Goal: Transaction & Acquisition: Download file/media

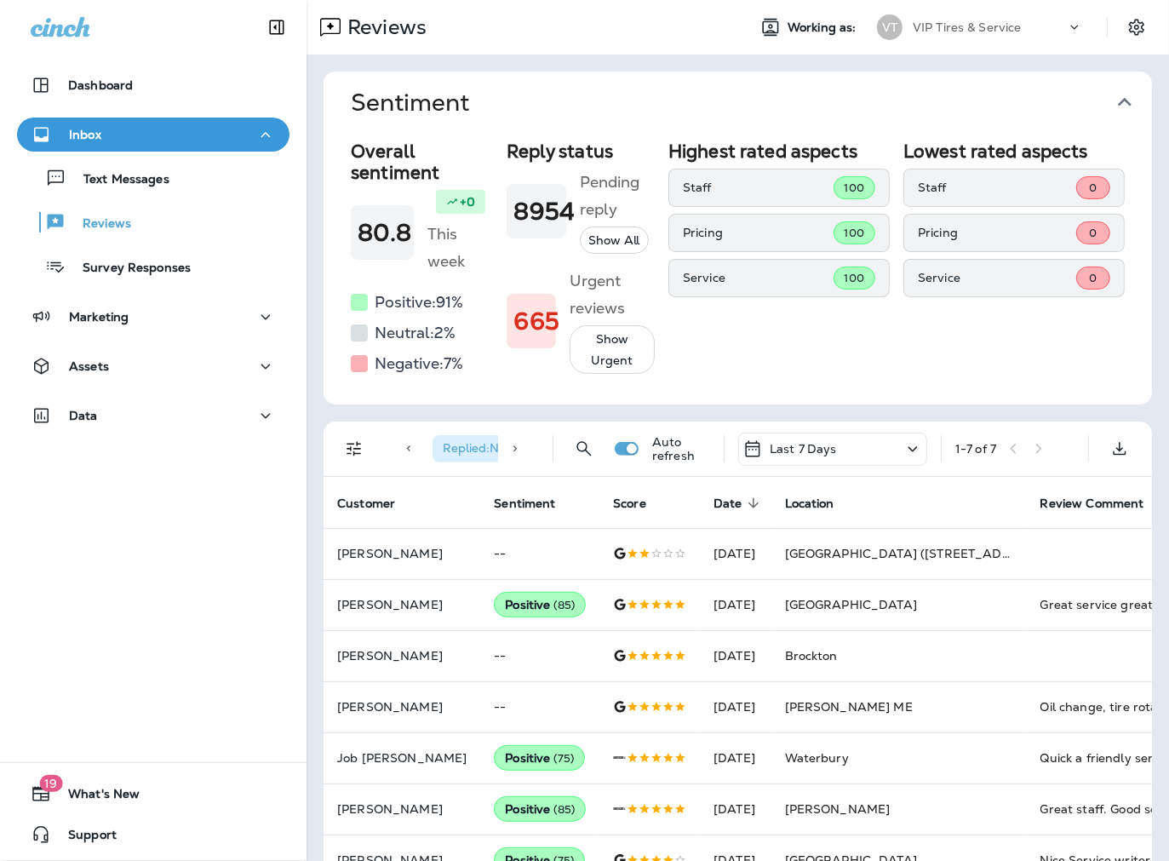
scroll to position [122, 0]
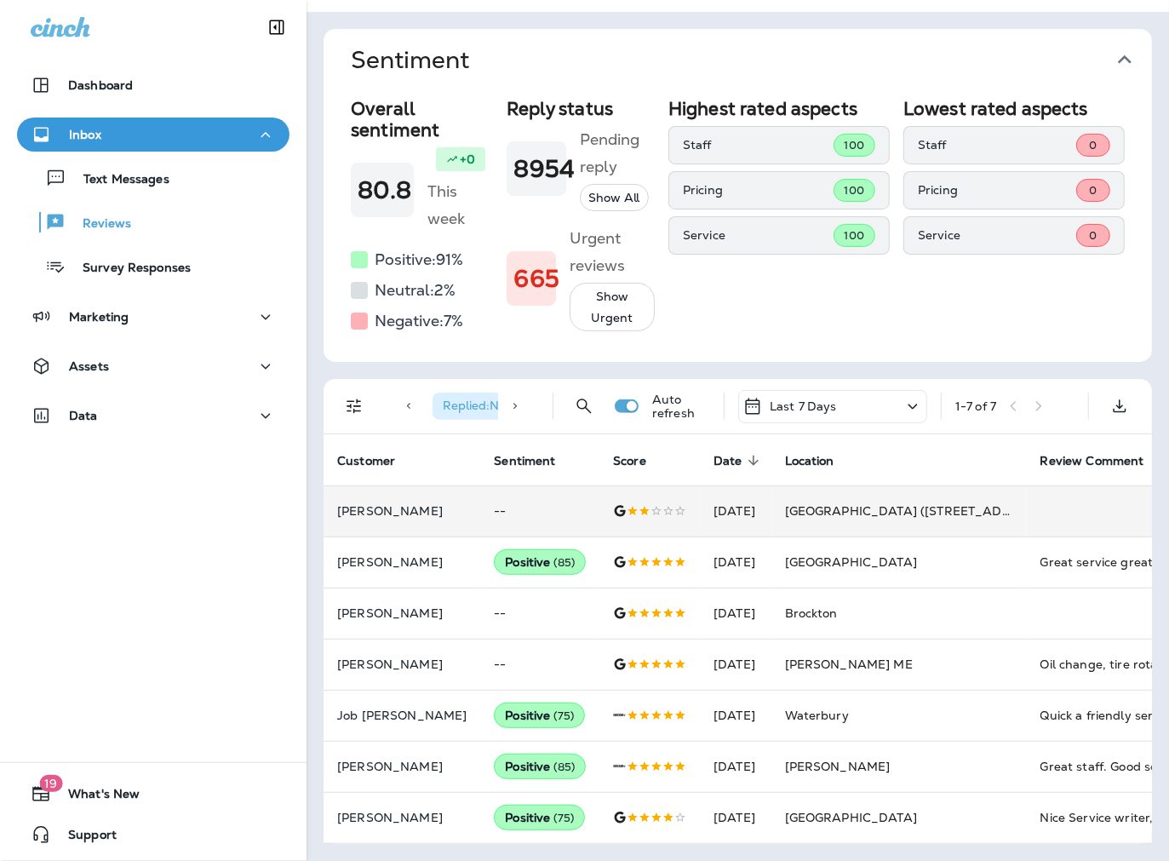
click at [386, 518] on p "[PERSON_NAME]" at bounding box center [401, 511] width 129 height 14
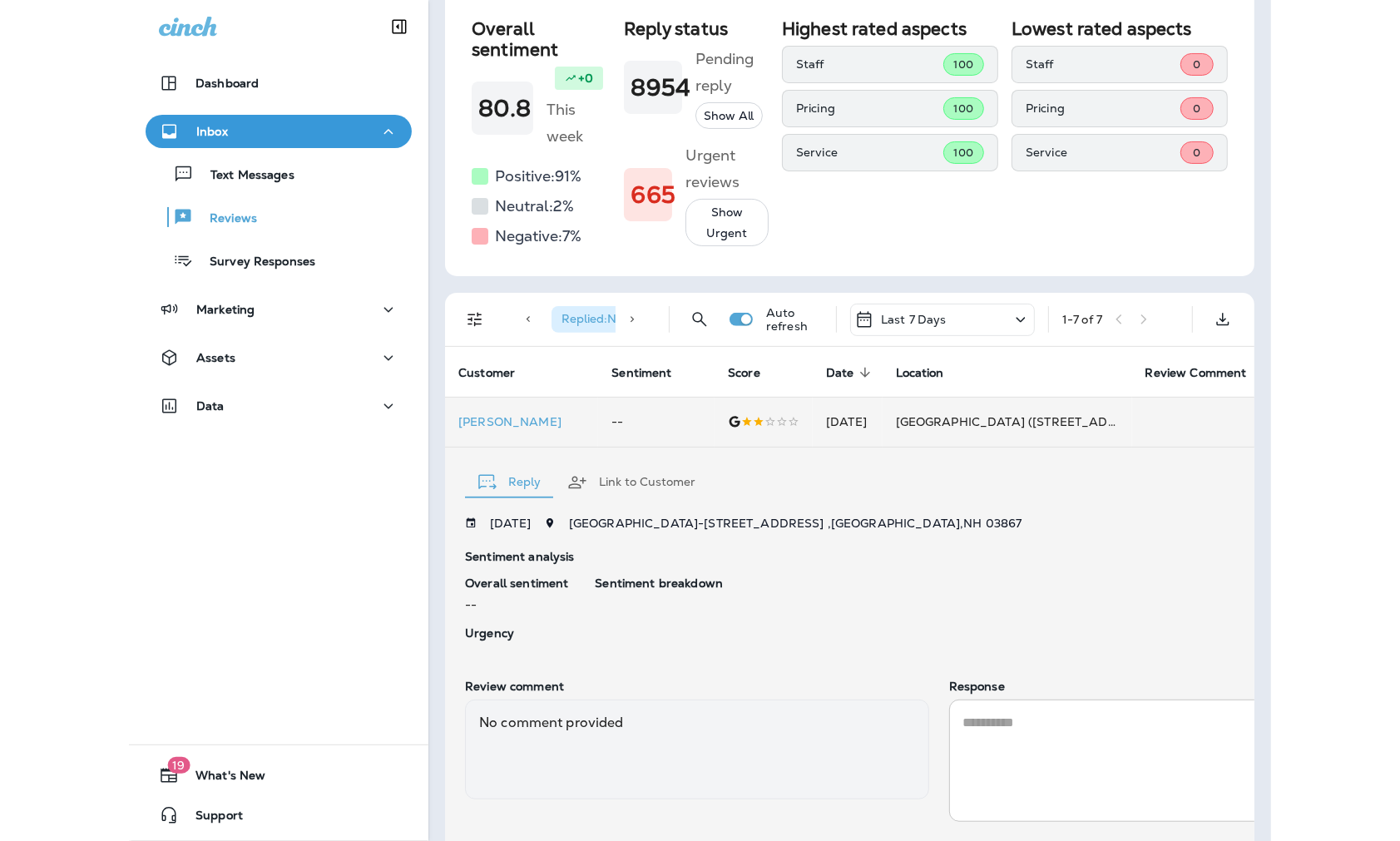
scroll to position [326, 0]
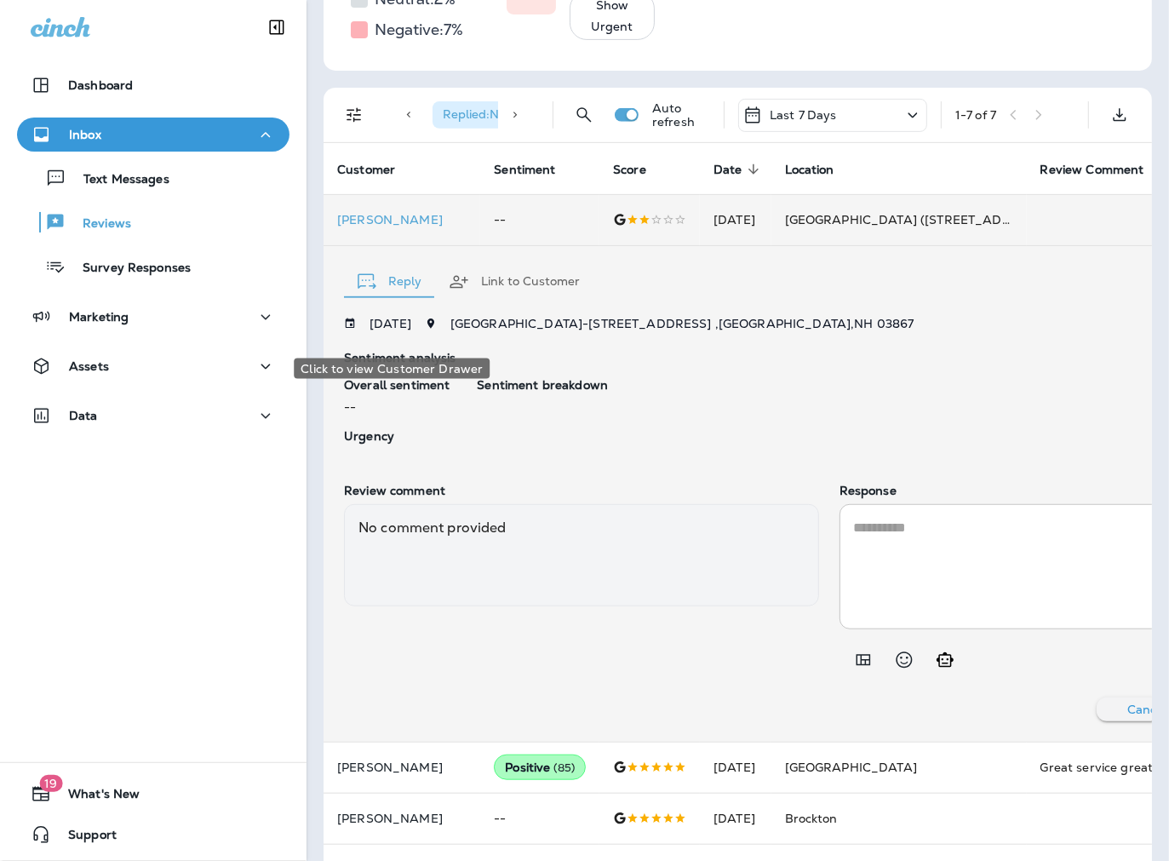
click at [410, 227] on p "[PERSON_NAME]" at bounding box center [401, 220] width 129 height 14
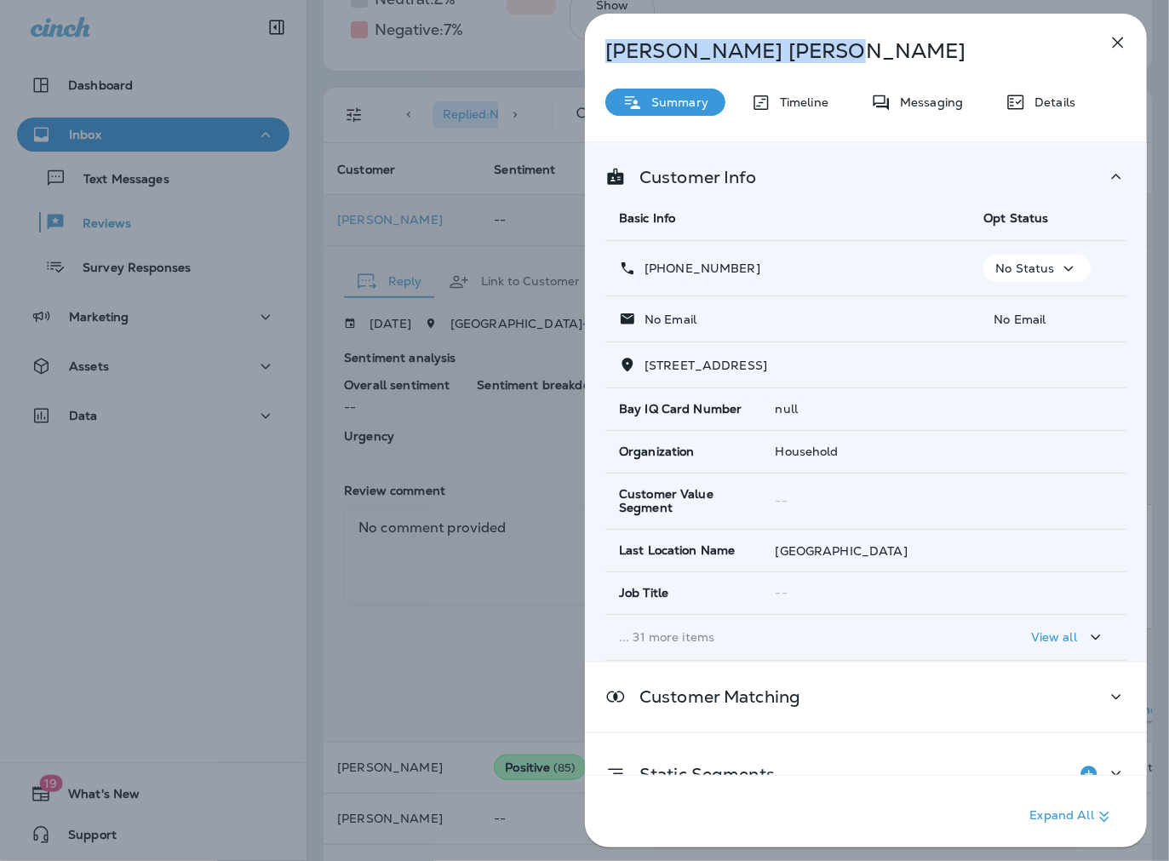
drag, startPoint x: 764, startPoint y: 54, endPoint x: 584, endPoint y: 52, distance: 179.7
click at [585, 52] on div "[PERSON_NAME]" at bounding box center [838, 51] width 506 height 24
copy p "[PERSON_NAME]"
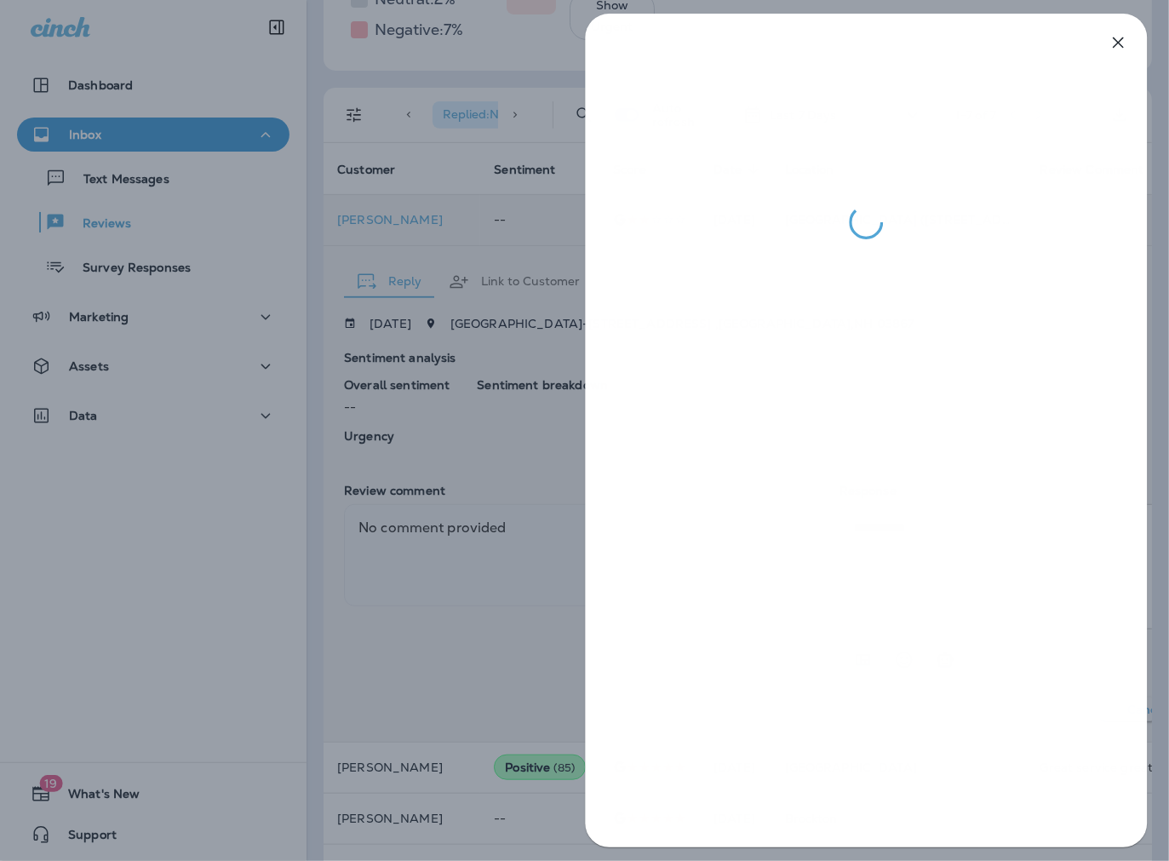
click at [320, 439] on div at bounding box center [584, 430] width 1169 height 861
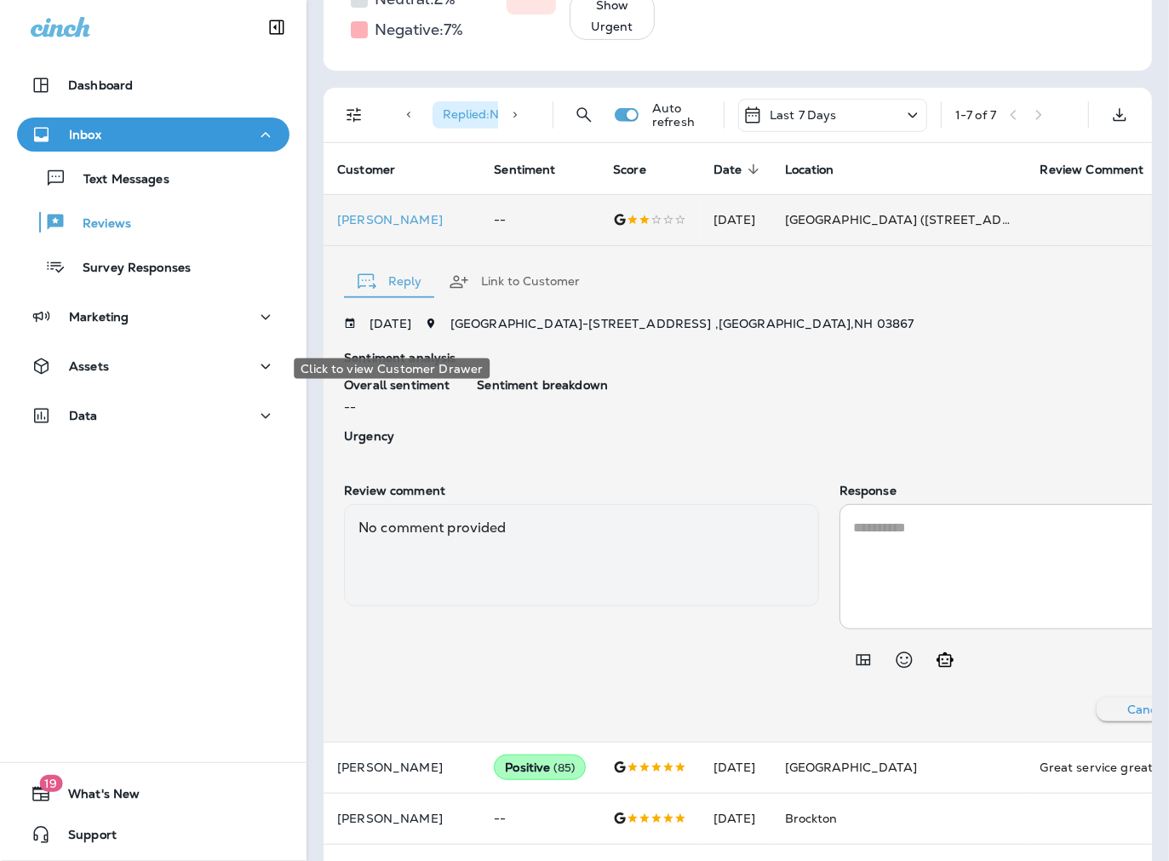
click at [376, 227] on p "[PERSON_NAME]" at bounding box center [401, 220] width 129 height 14
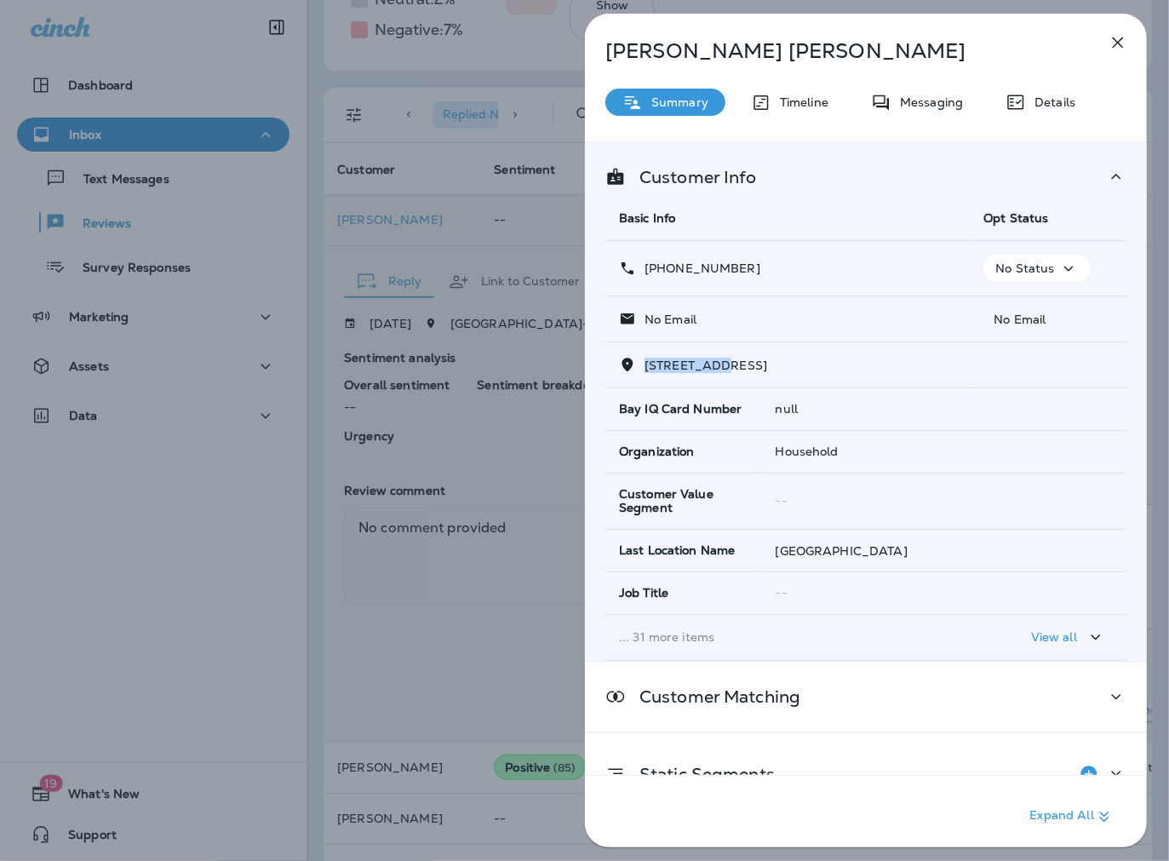
drag, startPoint x: 717, startPoint y: 362, endPoint x: 644, endPoint y: 364, distance: 73.3
click at [645, 364] on span "[STREET_ADDRESS]" at bounding box center [706, 365] width 123 height 15
copy span "[STREET_ADDRESS]"
drag, startPoint x: 669, startPoint y: 268, endPoint x: 660, endPoint y: 268, distance: 9.4
click at [660, 268] on div "[PHONE_NUMBER]" at bounding box center [787, 269] width 337 height 18
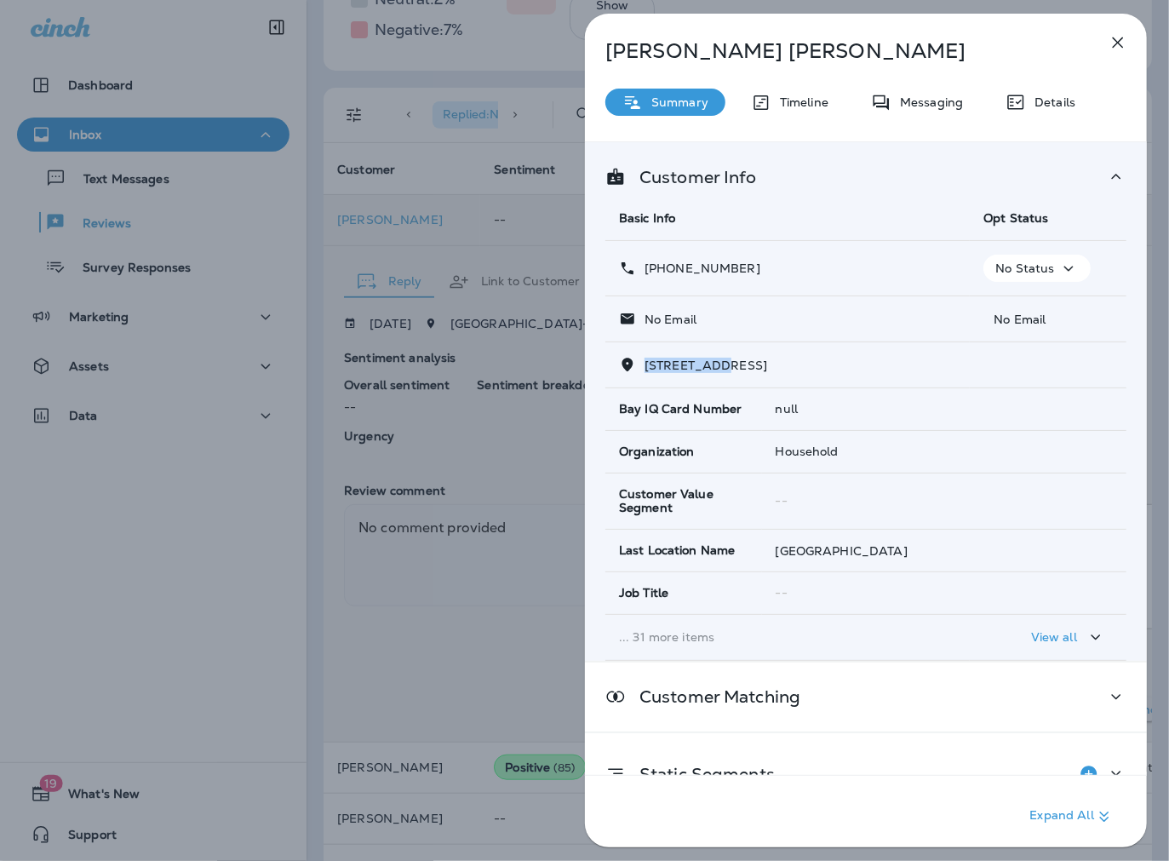
copy p "[PHONE_NUMBER]"
click at [307, 315] on div "[PERSON_NAME] Summary Timeline Messaging Details Customer Info Basic Info Opt S…" at bounding box center [584, 430] width 1169 height 861
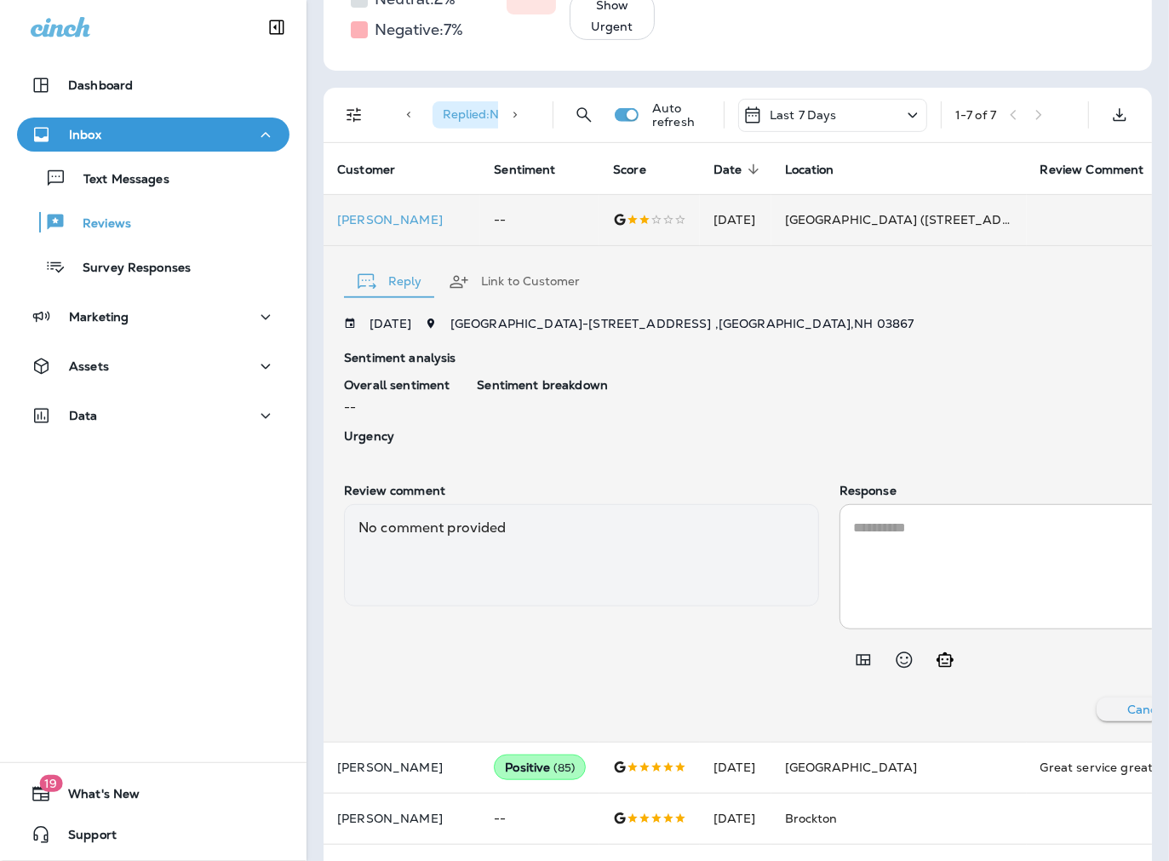
click at [950, 616] on textarea at bounding box center [1077, 567] width 448 height 98
click at [853, 670] on icon "Add in a premade template" at bounding box center [863, 660] width 20 height 20
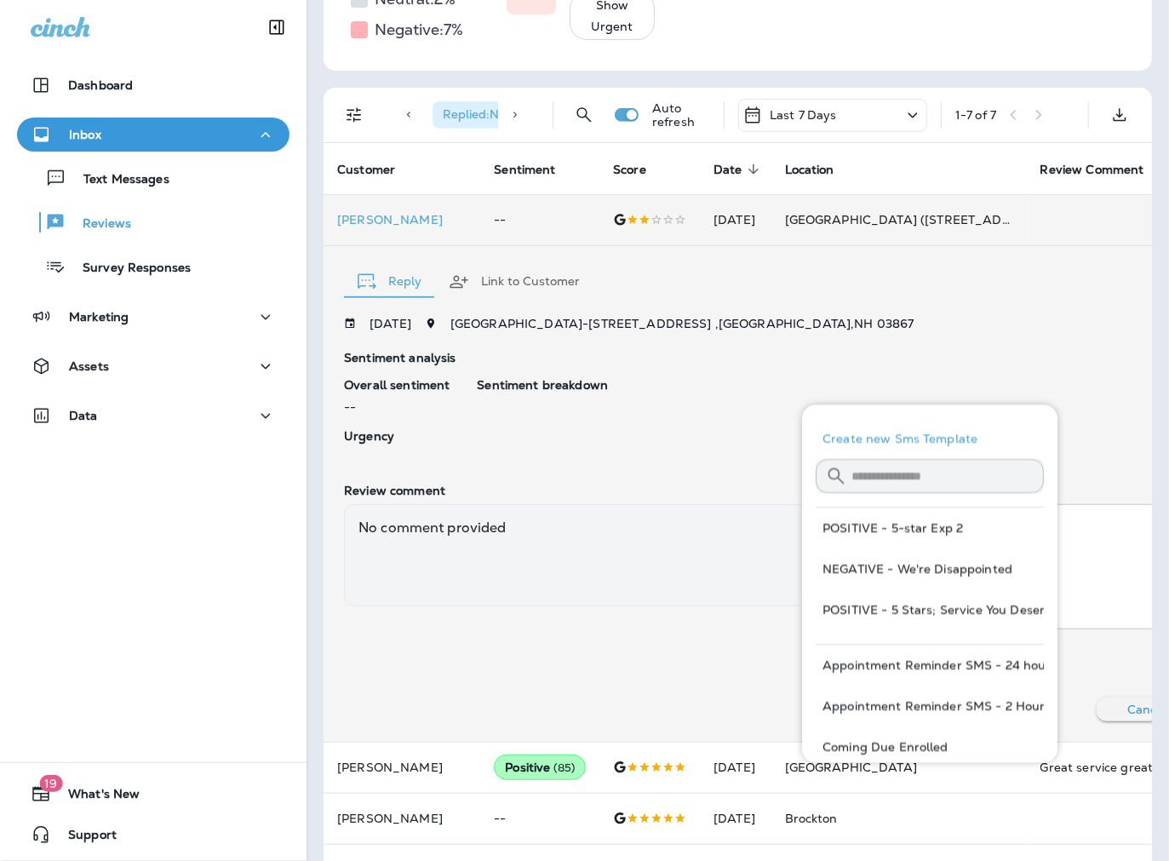
click at [903, 569] on button "NEGATIVE - We're Disappointed" at bounding box center [930, 568] width 228 height 41
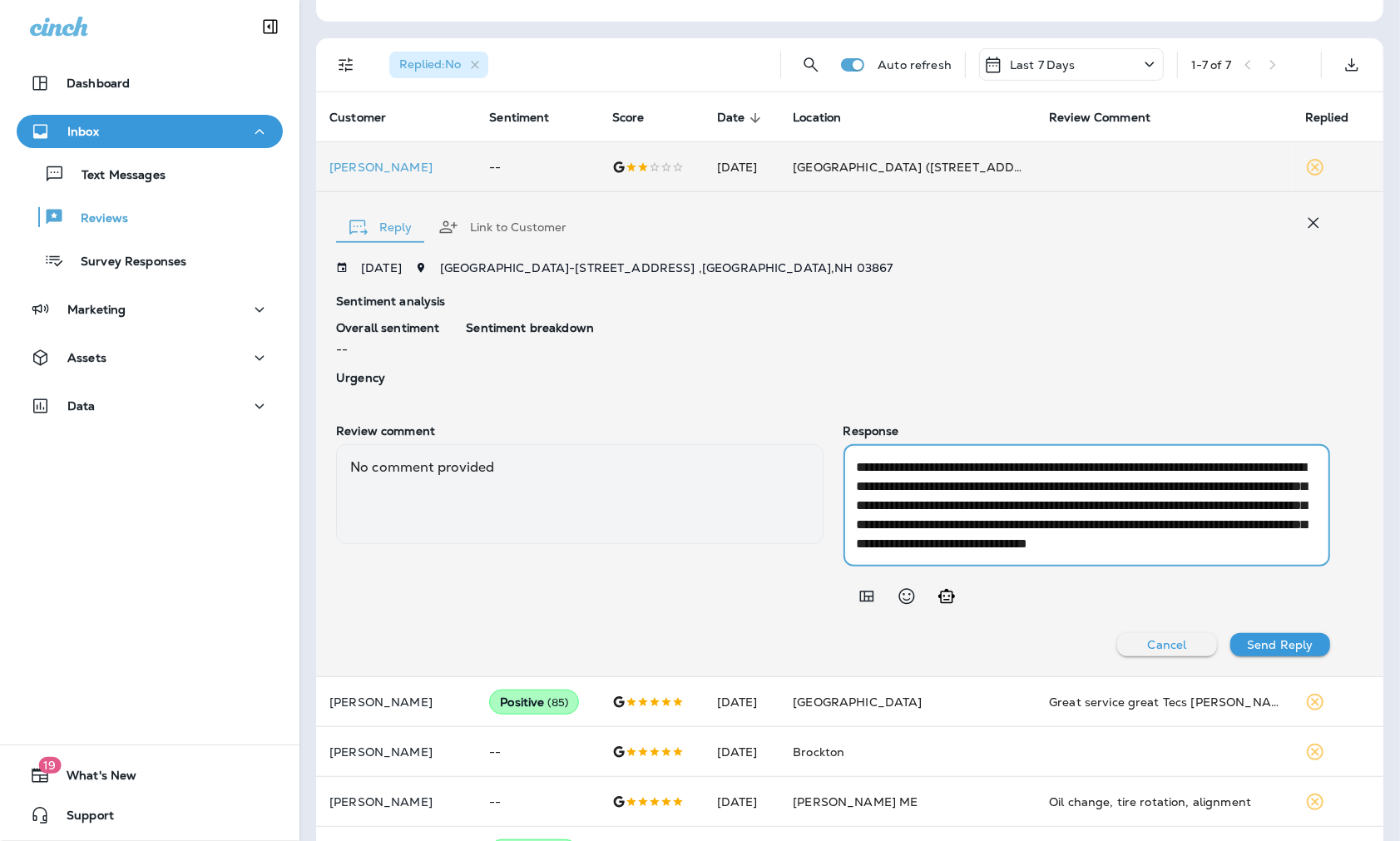
scroll to position [22, 0]
drag, startPoint x: 970, startPoint y: 544, endPoint x: 912, endPoint y: 519, distance: 63.2
click at [912, 519] on textarea "**********" at bounding box center [1083, 505] width 453 height 96
type textarea "**********"
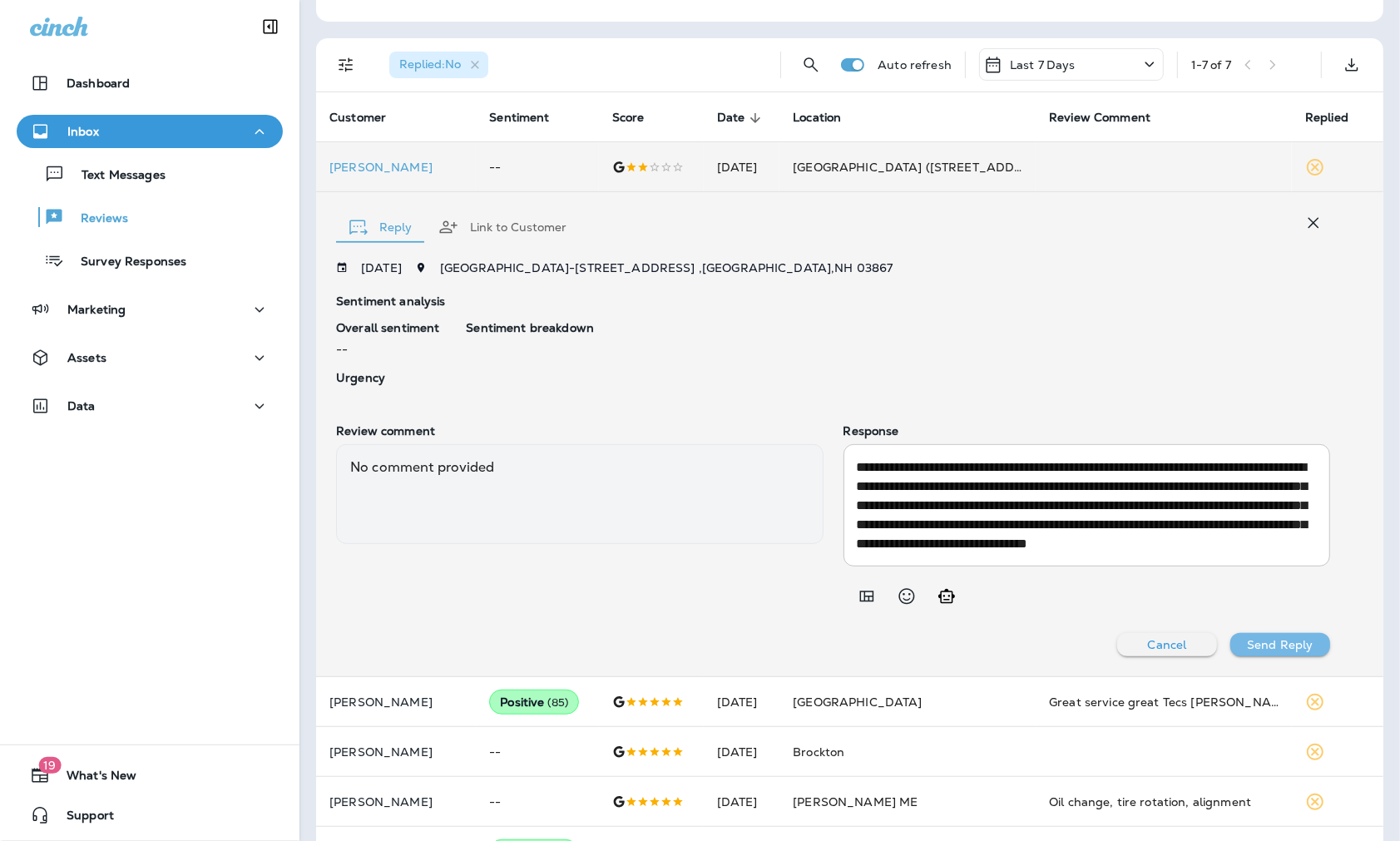
click at [1141, 644] on p "Send Reply" at bounding box center [1279, 645] width 65 height 14
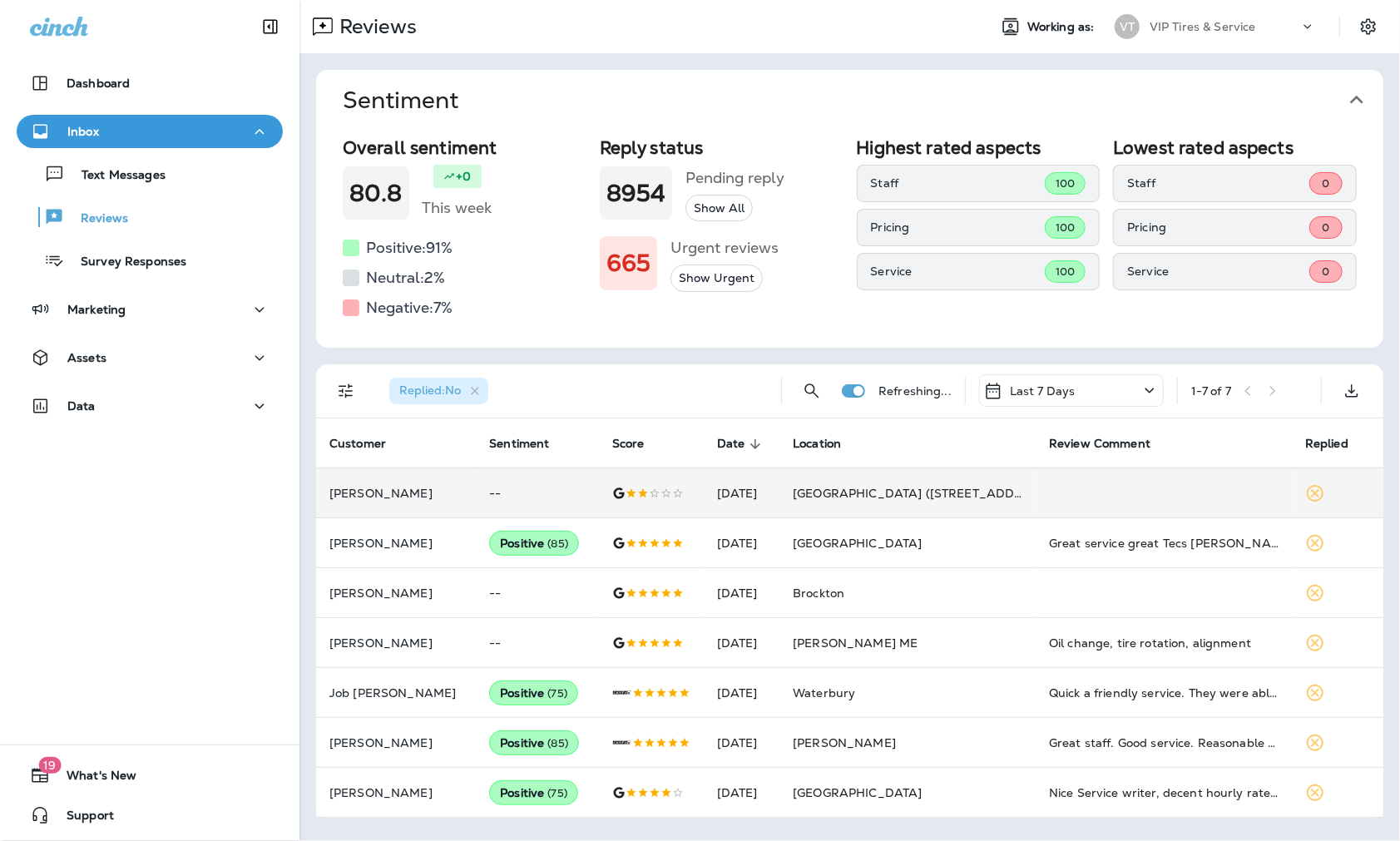
scroll to position [0, 0]
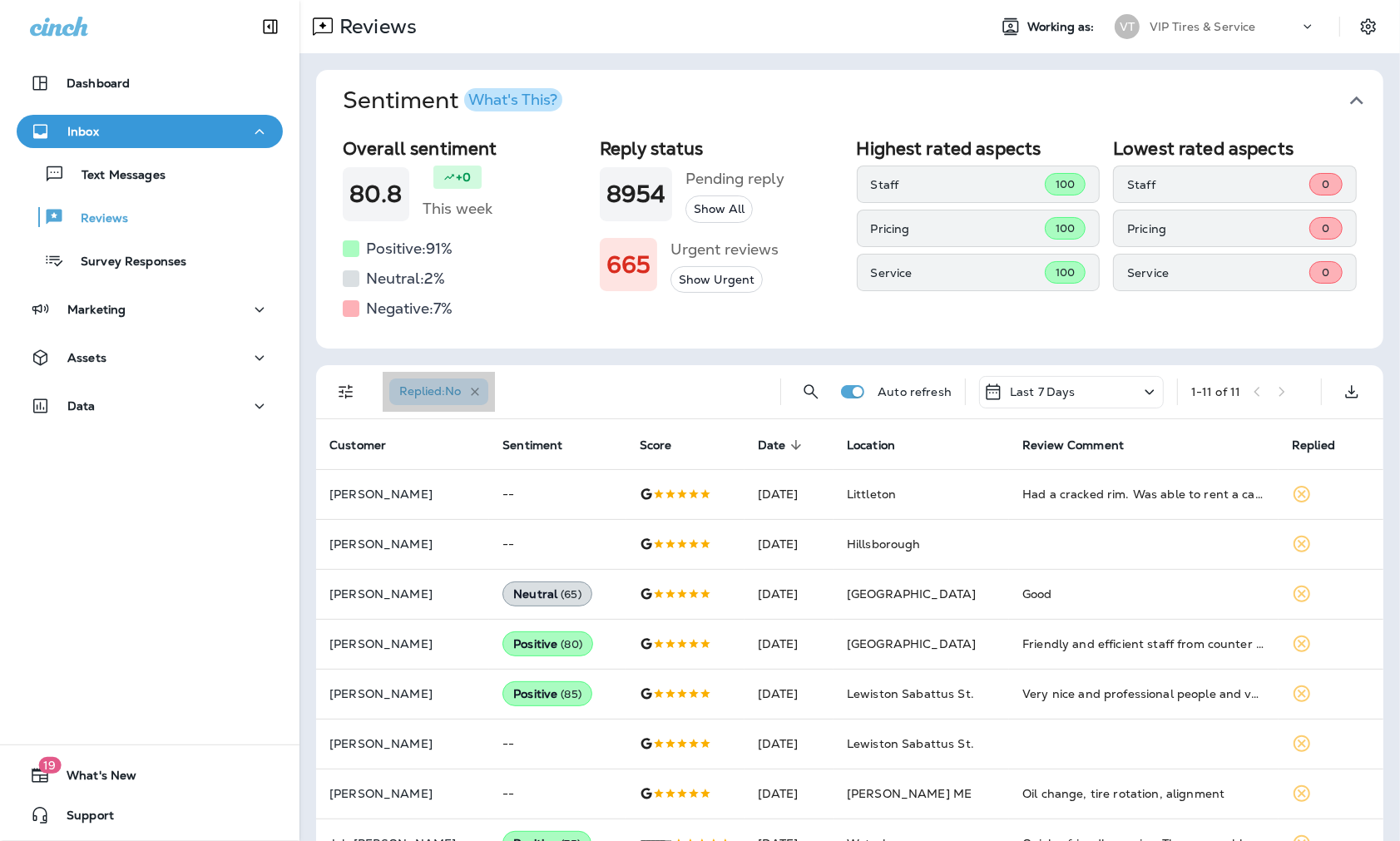
click at [474, 393] on icon "button" at bounding box center [475, 392] width 14 height 14
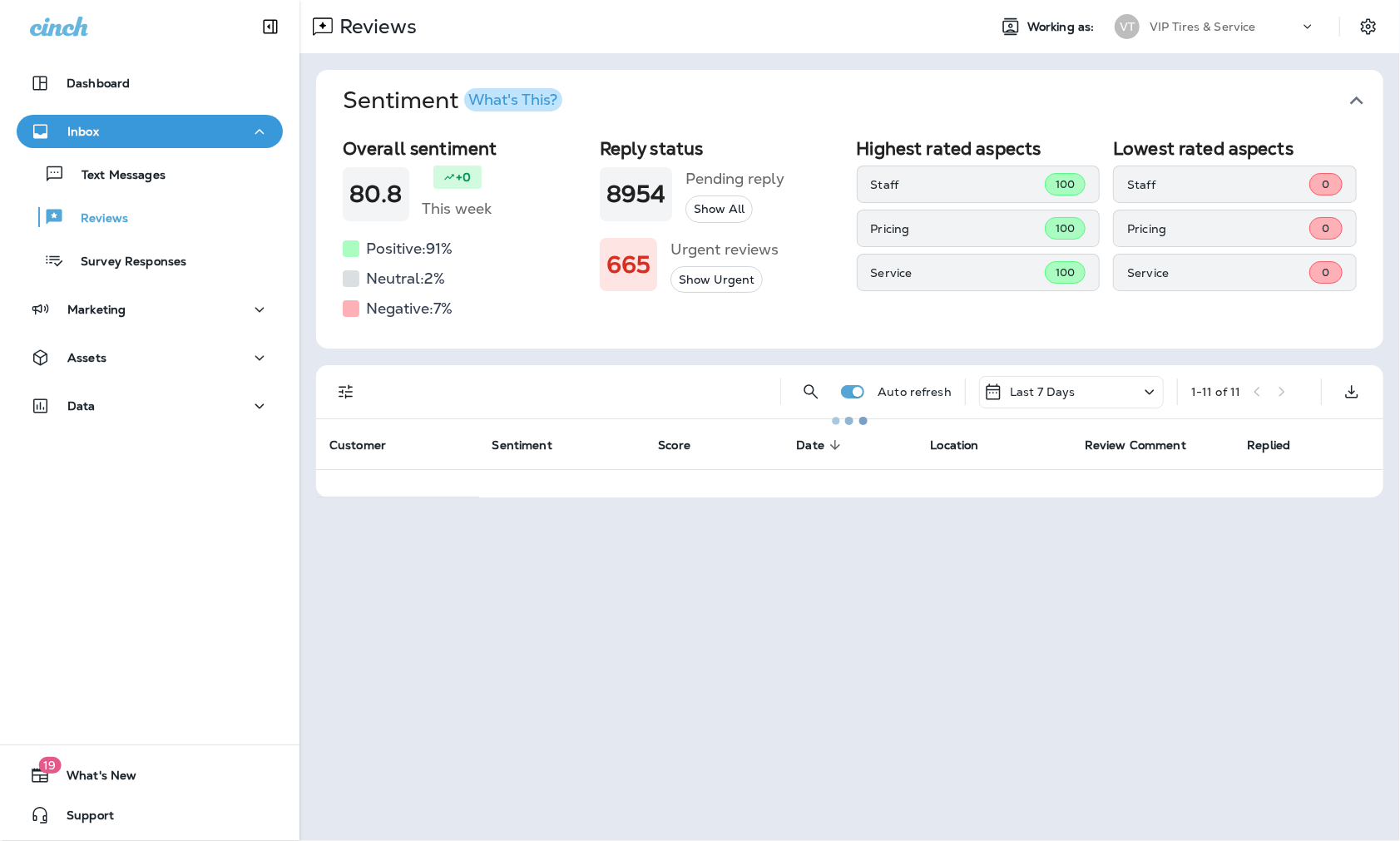
click at [346, 399] on div at bounding box center [849, 420] width 1097 height 837
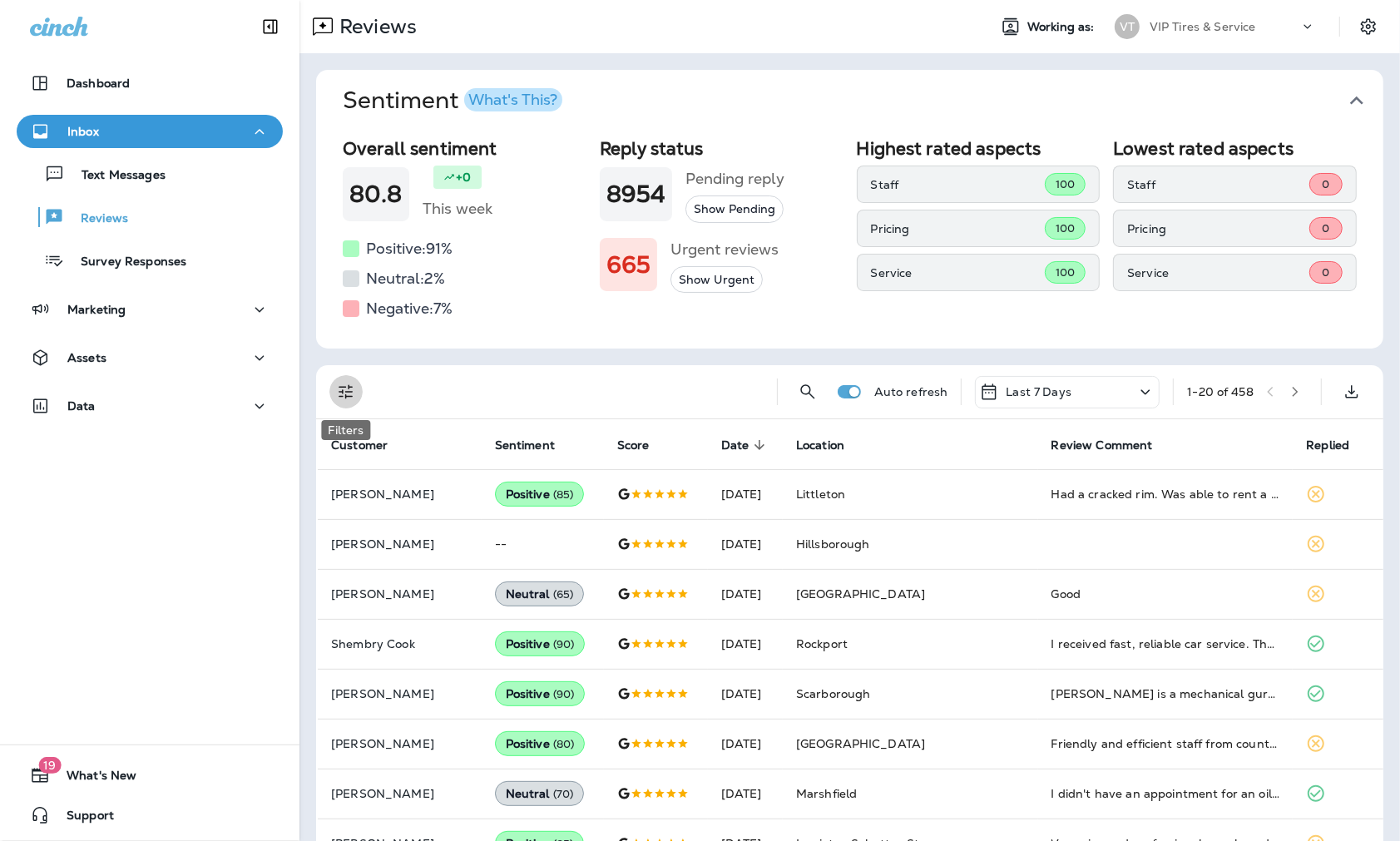
click at [347, 387] on icon "Filters" at bounding box center [346, 392] width 20 height 20
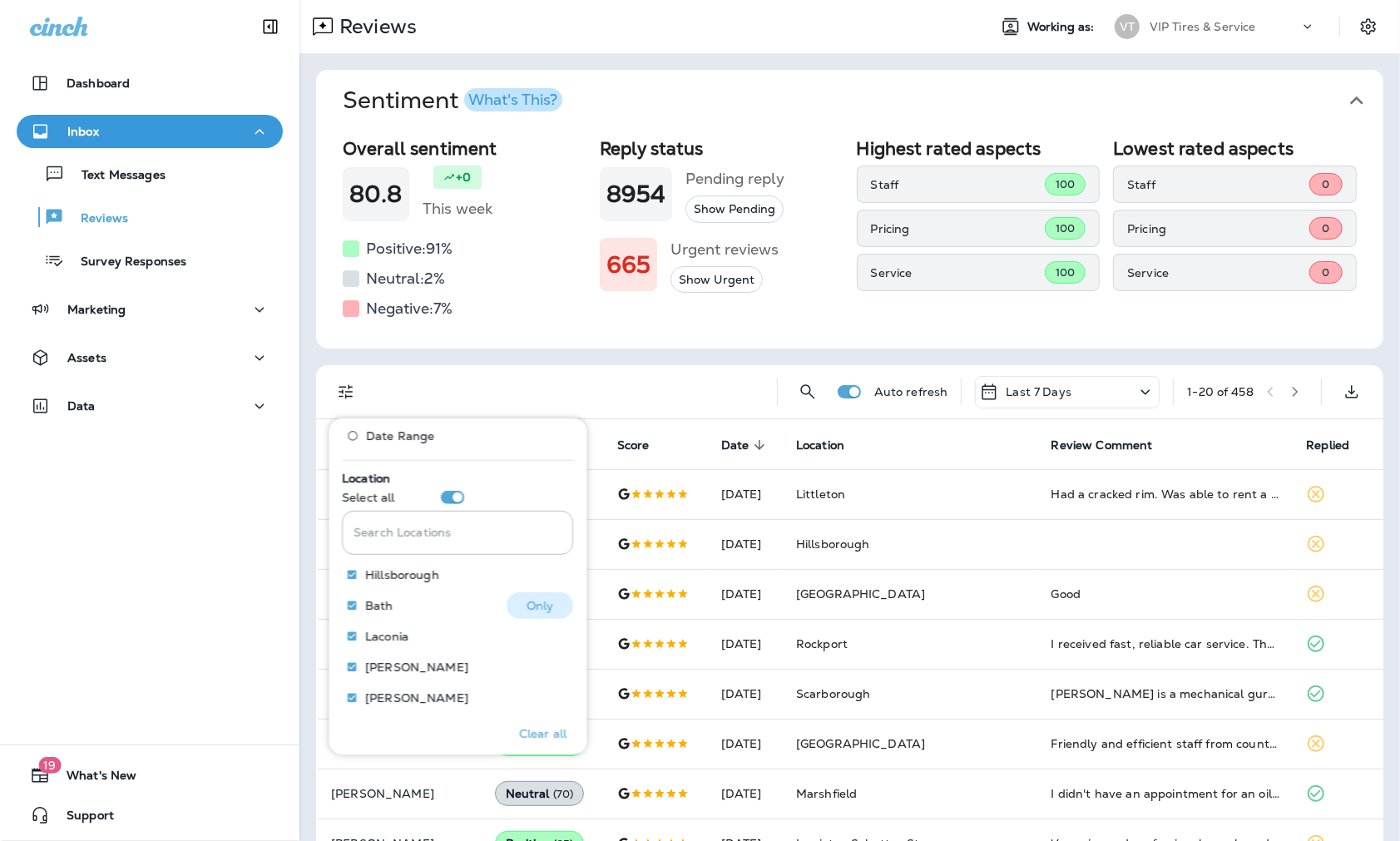
scroll to position [738, 0]
drag, startPoint x: 434, startPoint y: 521, endPoint x: 425, endPoint y: 522, distance: 9.1
click at [433, 521] on input "Search Locations" at bounding box center [458, 500] width 232 height 44
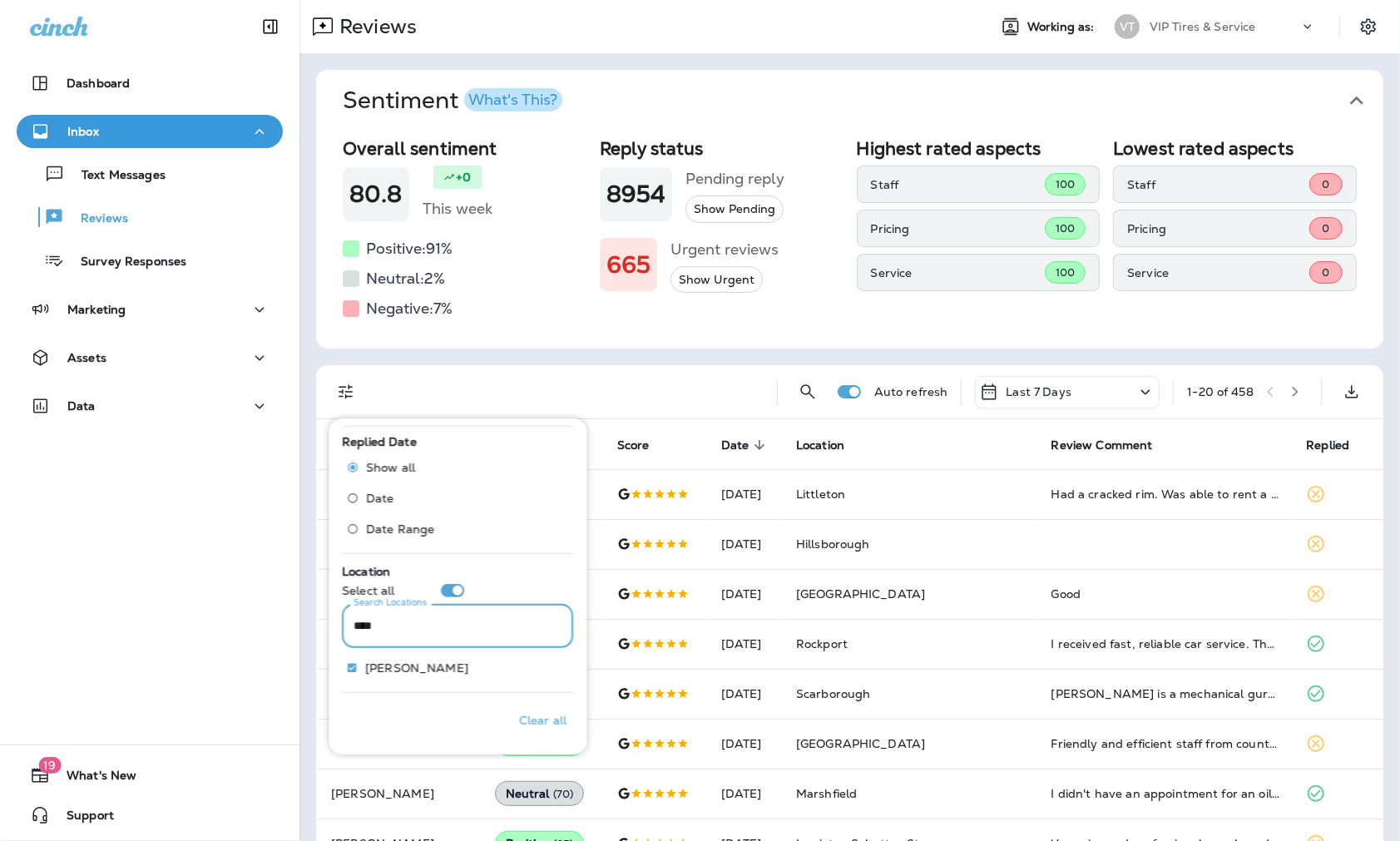
scroll to position [613, 0]
type input "******"
click at [527, 669] on p "Only" at bounding box center [540, 669] width 27 height 14
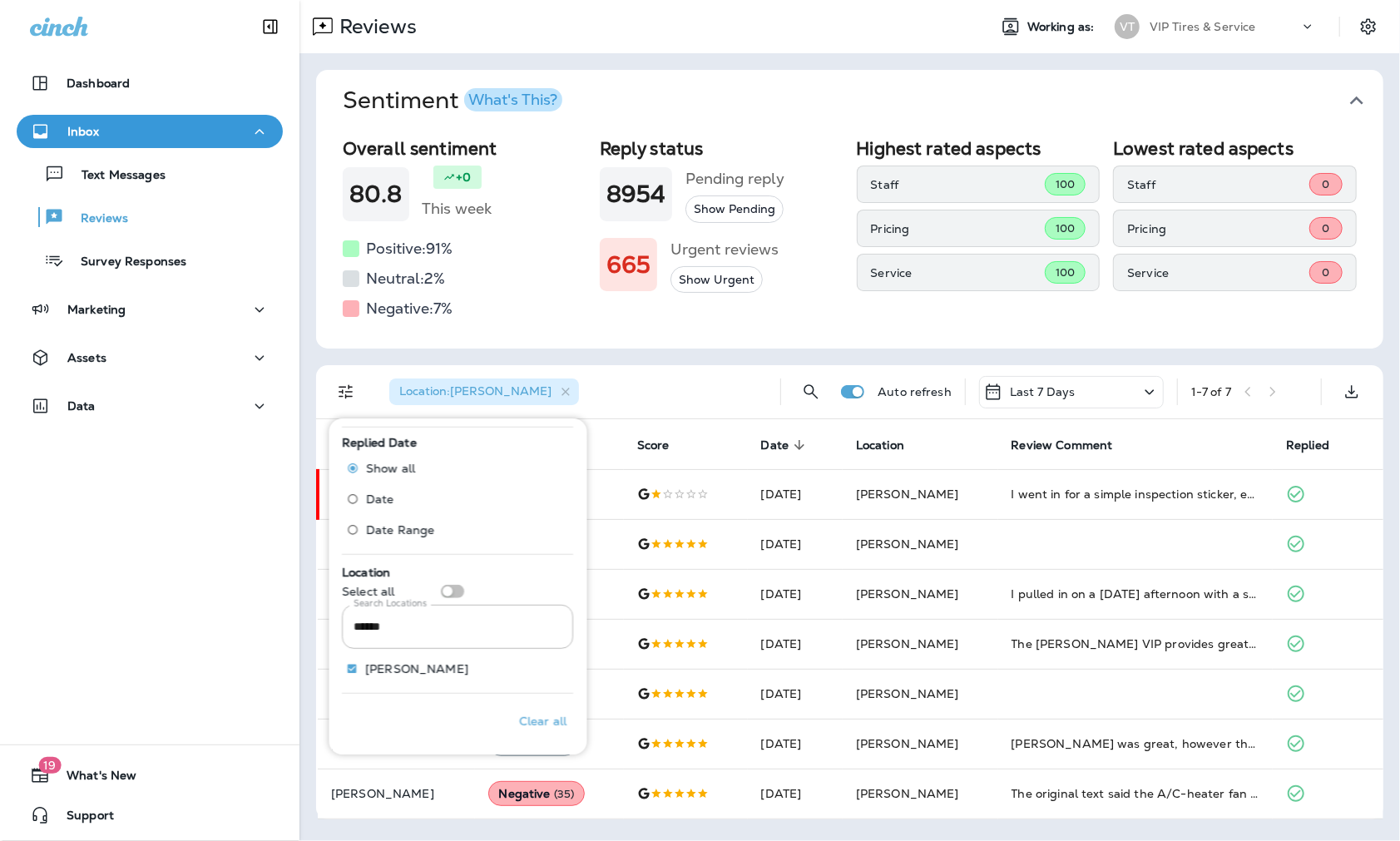
click at [309, 451] on div "Sentiment What's This? Overall sentiment 80.8 +0 This week Positive: 91 % Neutr…" at bounding box center [850, 443] width 1101 height 782
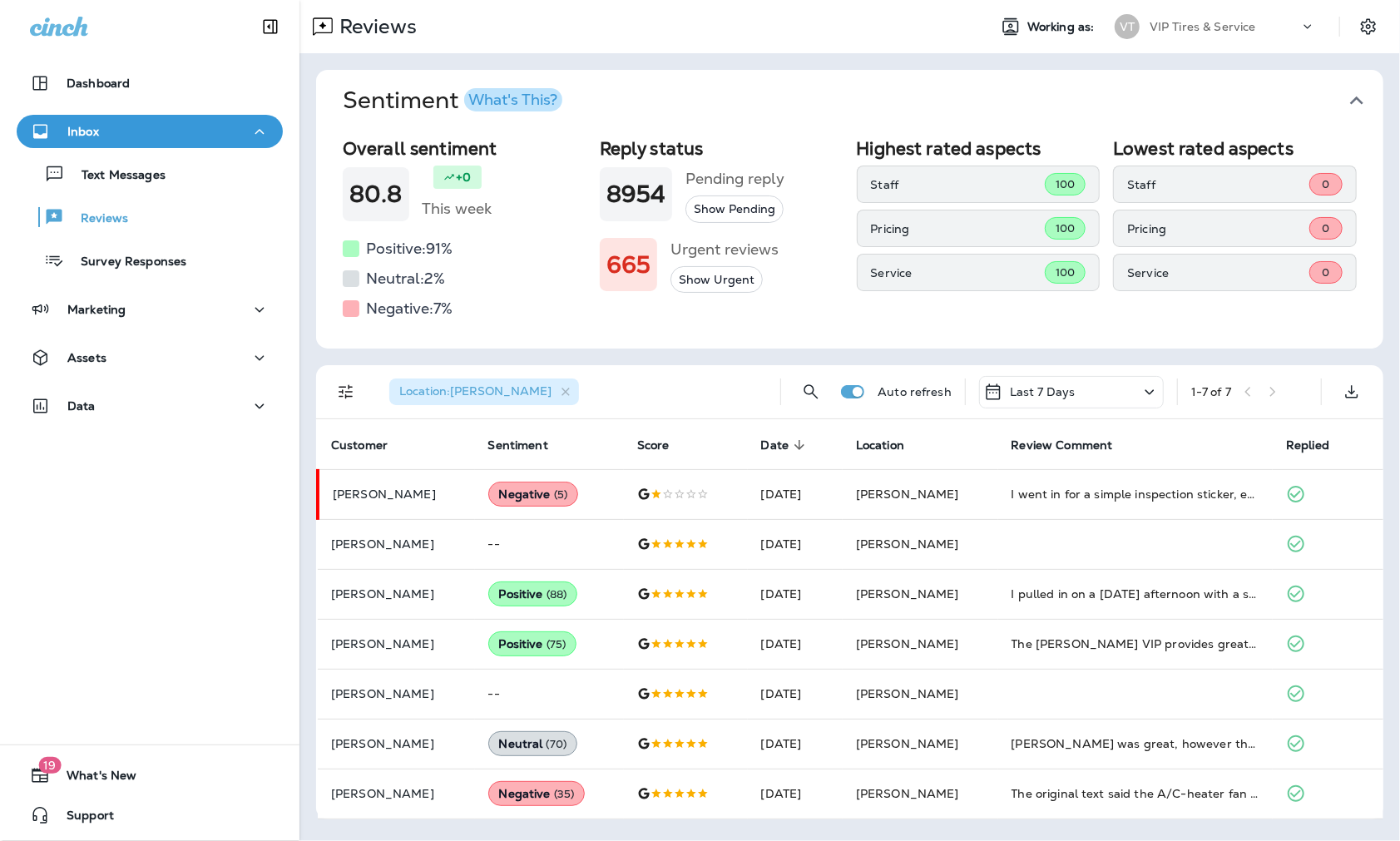
click at [1101, 400] on div "Last 7 Days" at bounding box center [1071, 392] width 185 height 32
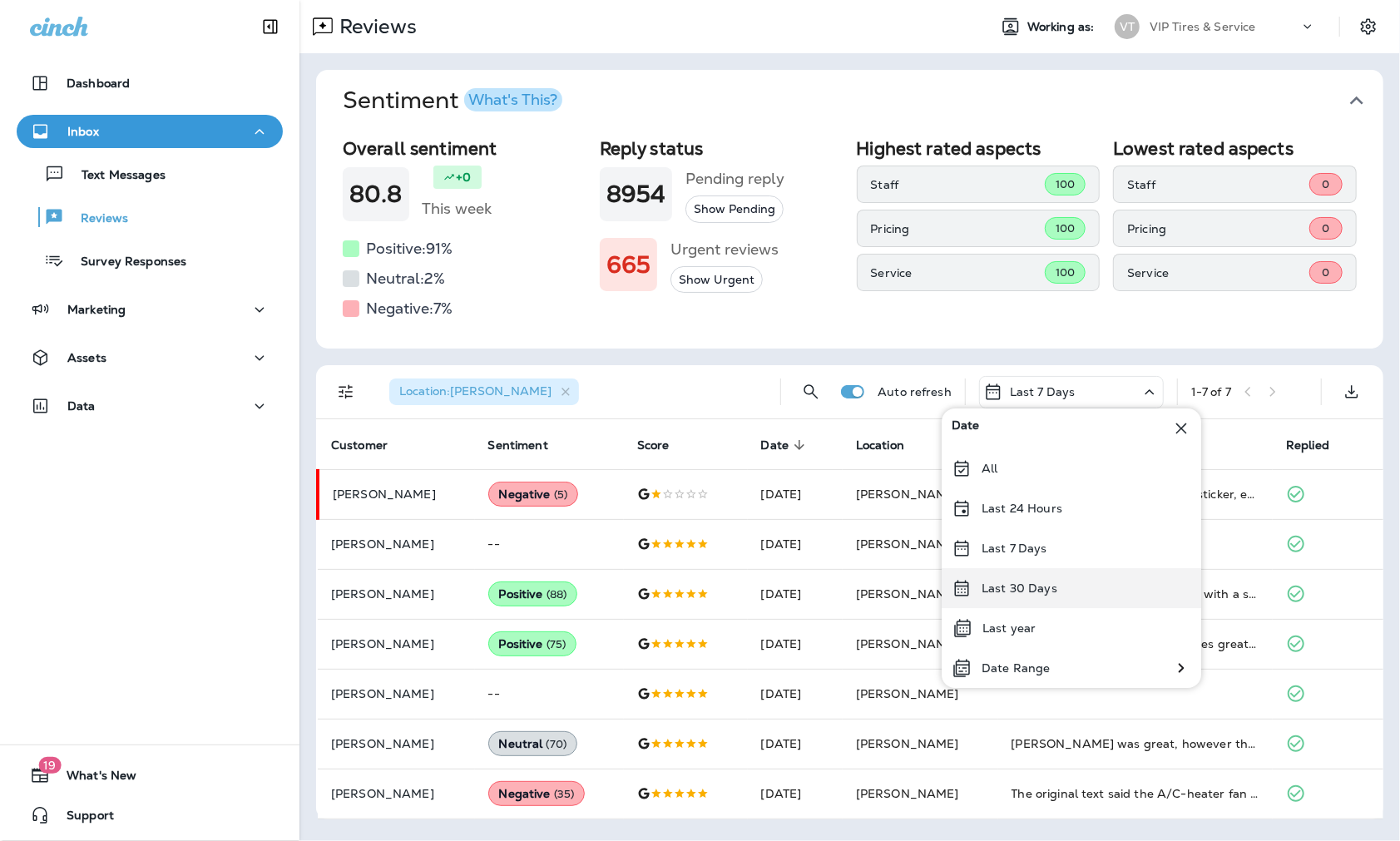
click at [1057, 583] on div "Last 30 Days" at bounding box center [1072, 588] width 260 height 40
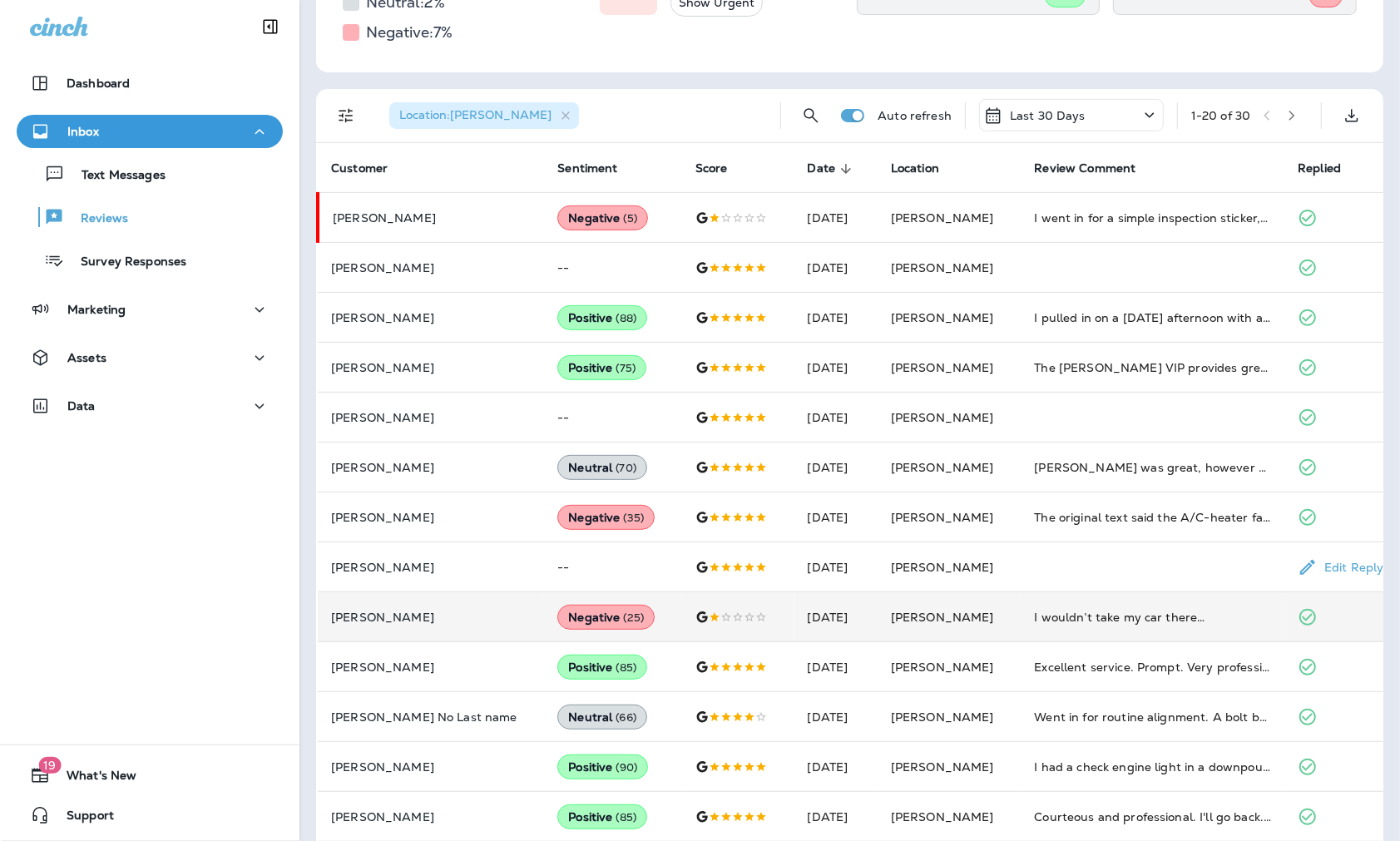
scroll to position [277, 0]
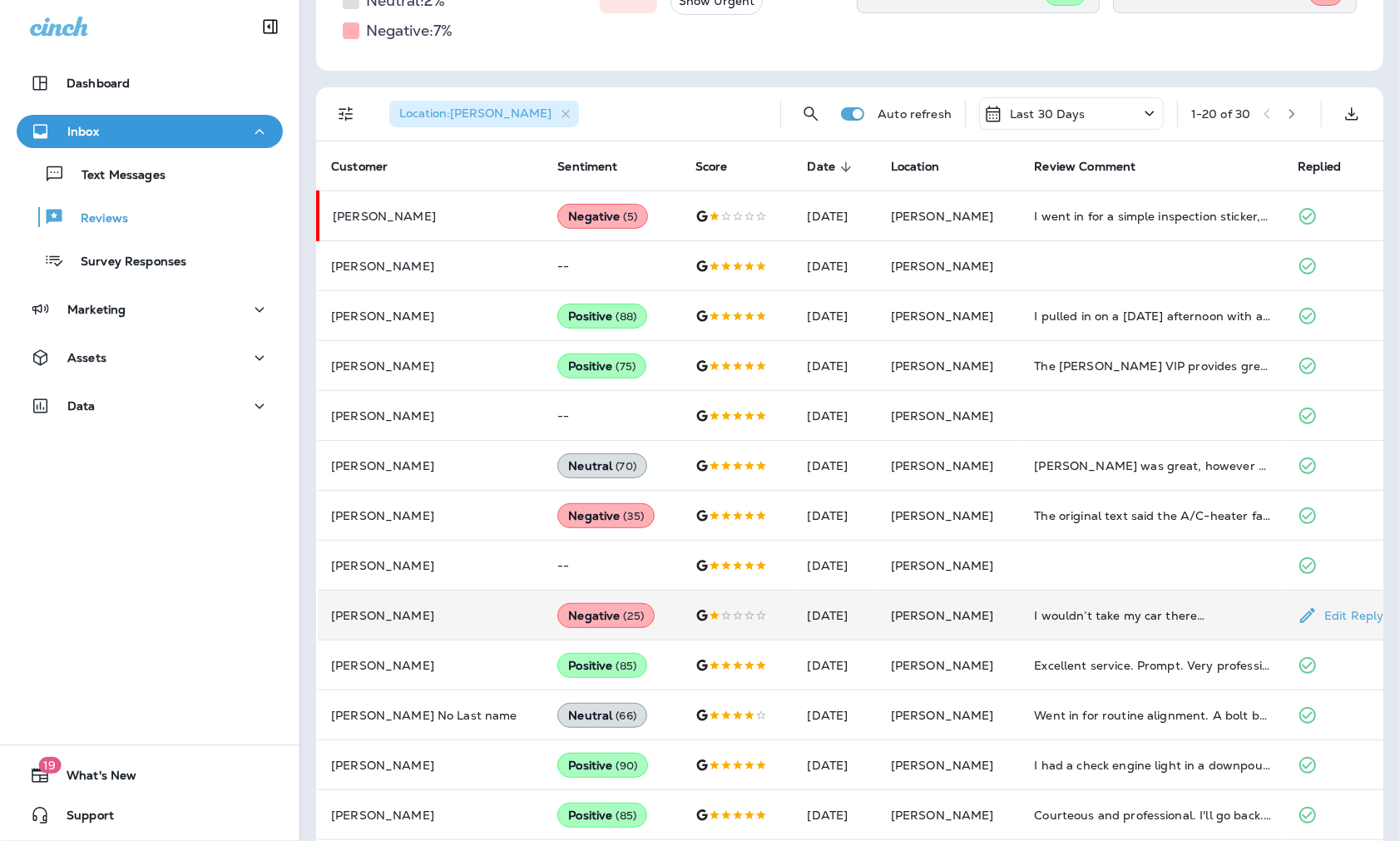
click at [401, 612] on p "[PERSON_NAME]" at bounding box center [431, 615] width 199 height 14
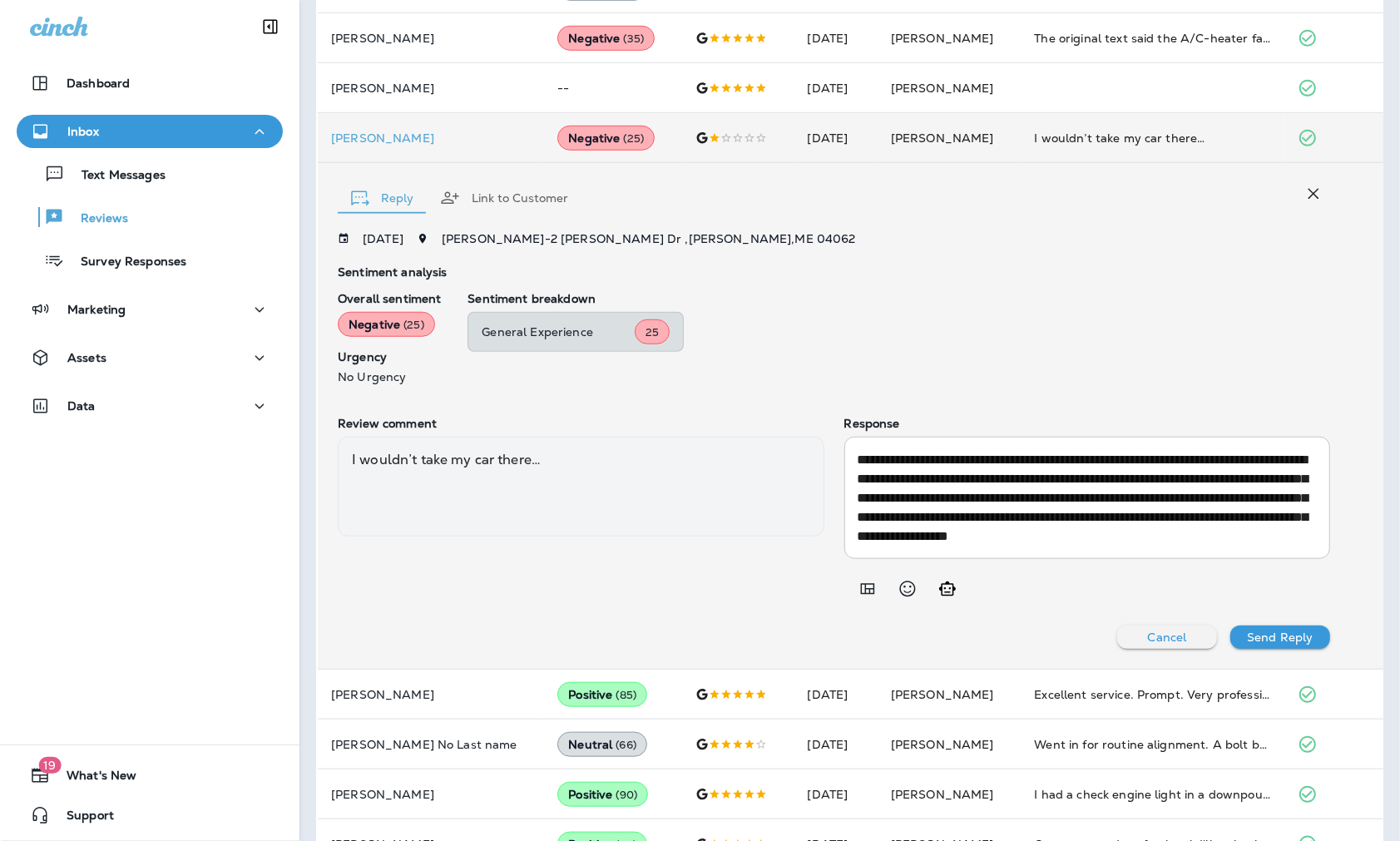
scroll to position [860, 0]
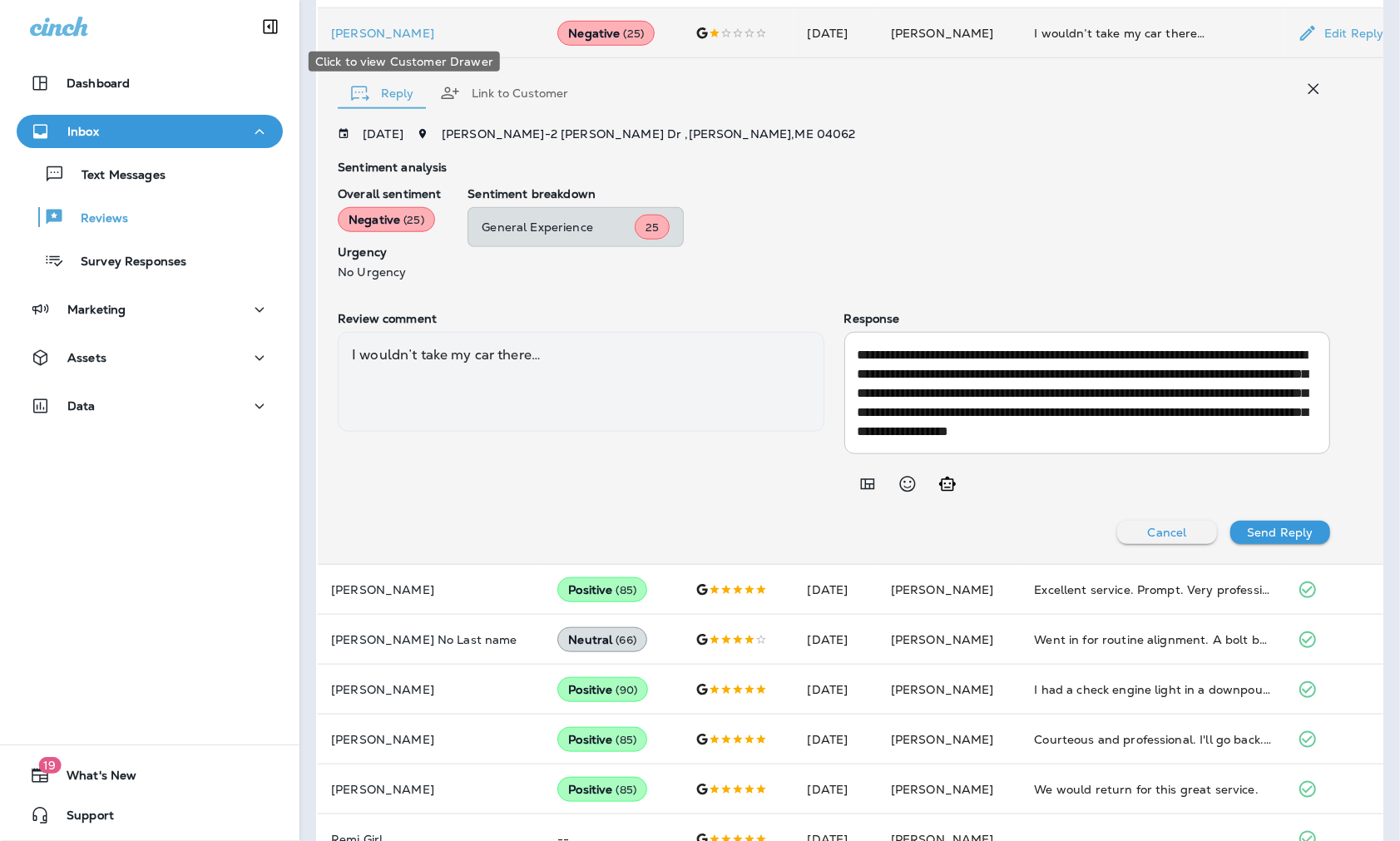
click at [361, 31] on p "[PERSON_NAME]" at bounding box center [431, 33] width 199 height 14
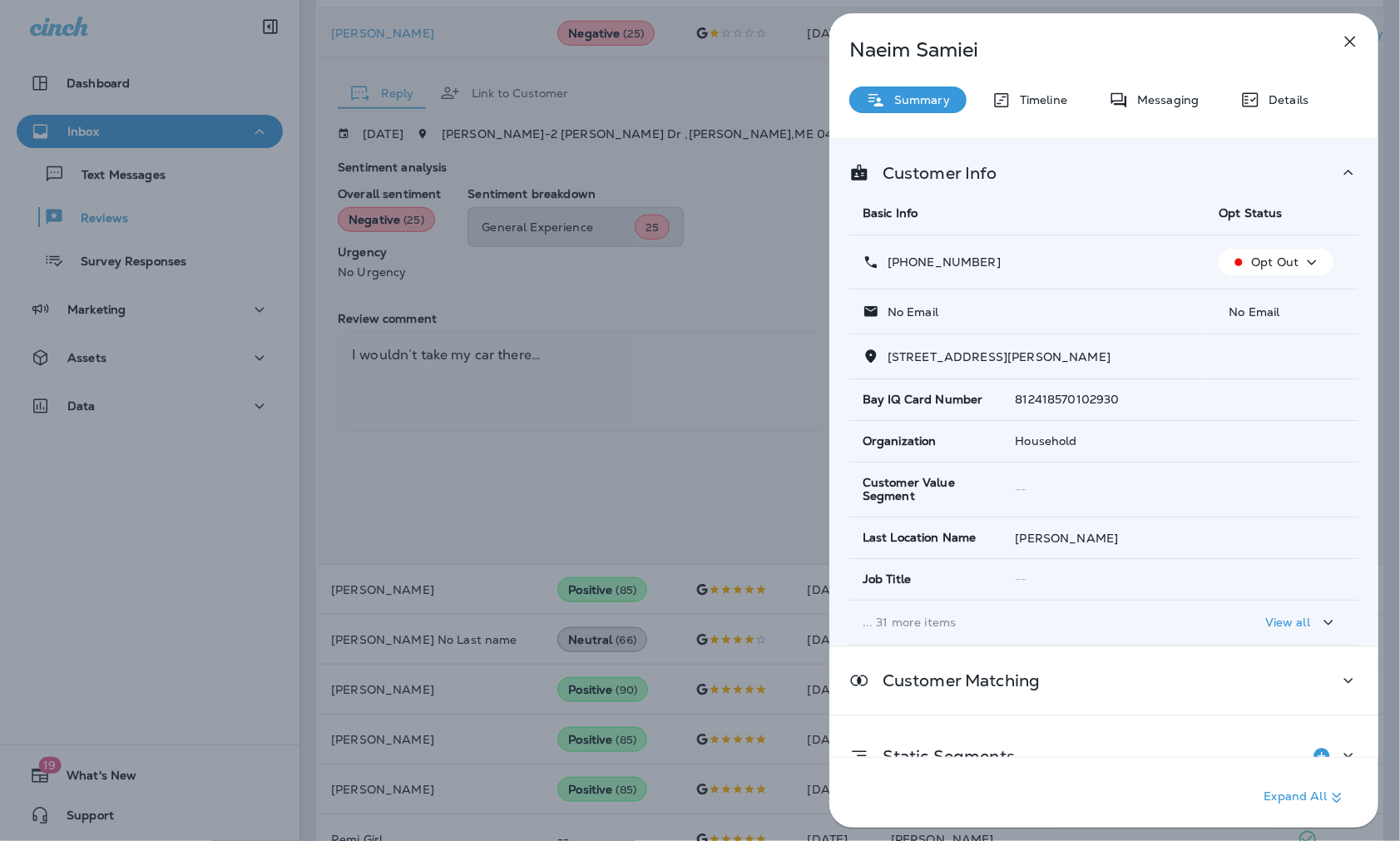
click at [1141, 261] on icon "button" at bounding box center [1312, 262] width 9 height 5
click at [1117, 55] on p "[PERSON_NAME]" at bounding box center [1076, 50] width 454 height 23
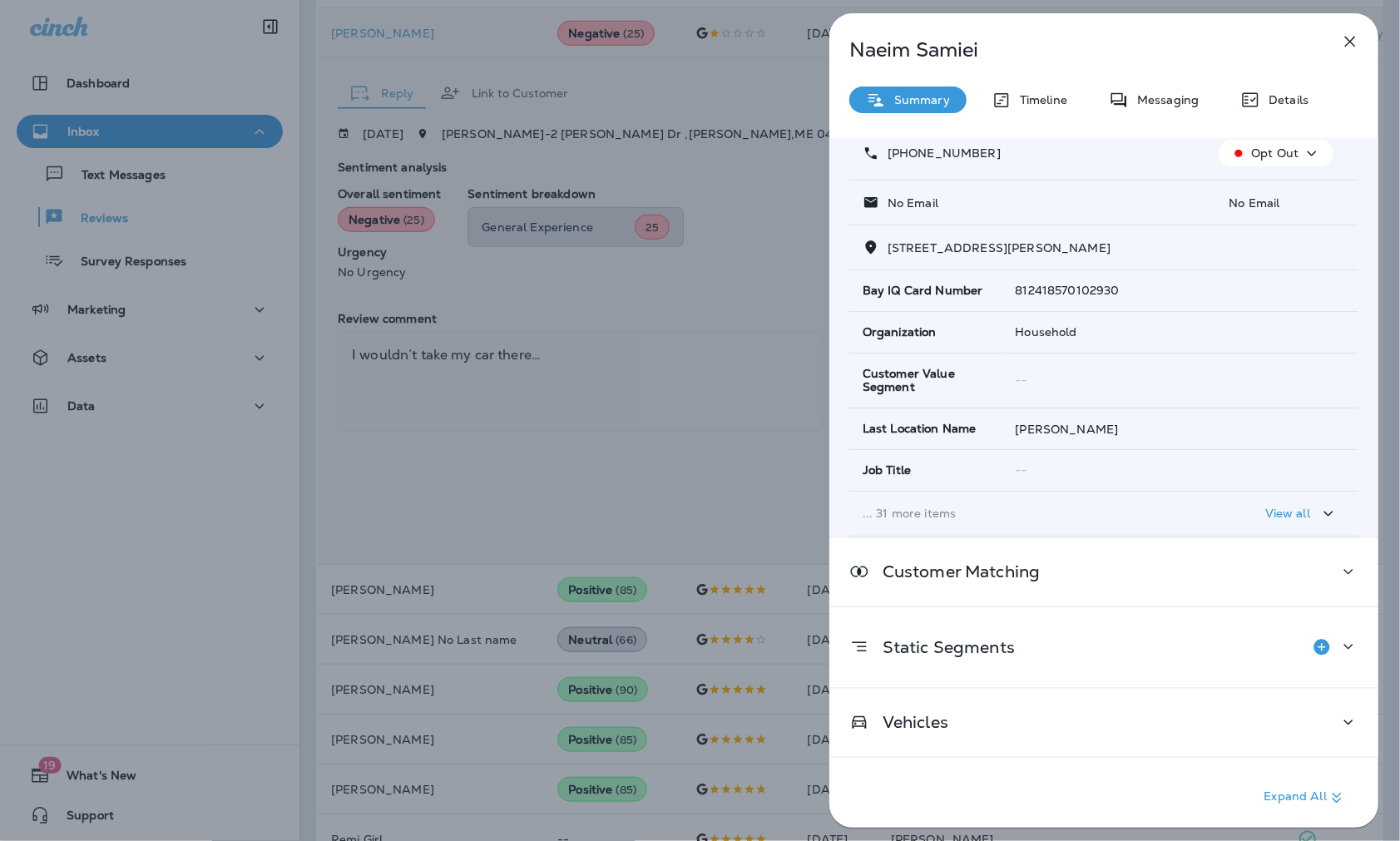
scroll to position [109, 0]
click at [1141, 40] on icon "button" at bounding box center [1350, 41] width 20 height 20
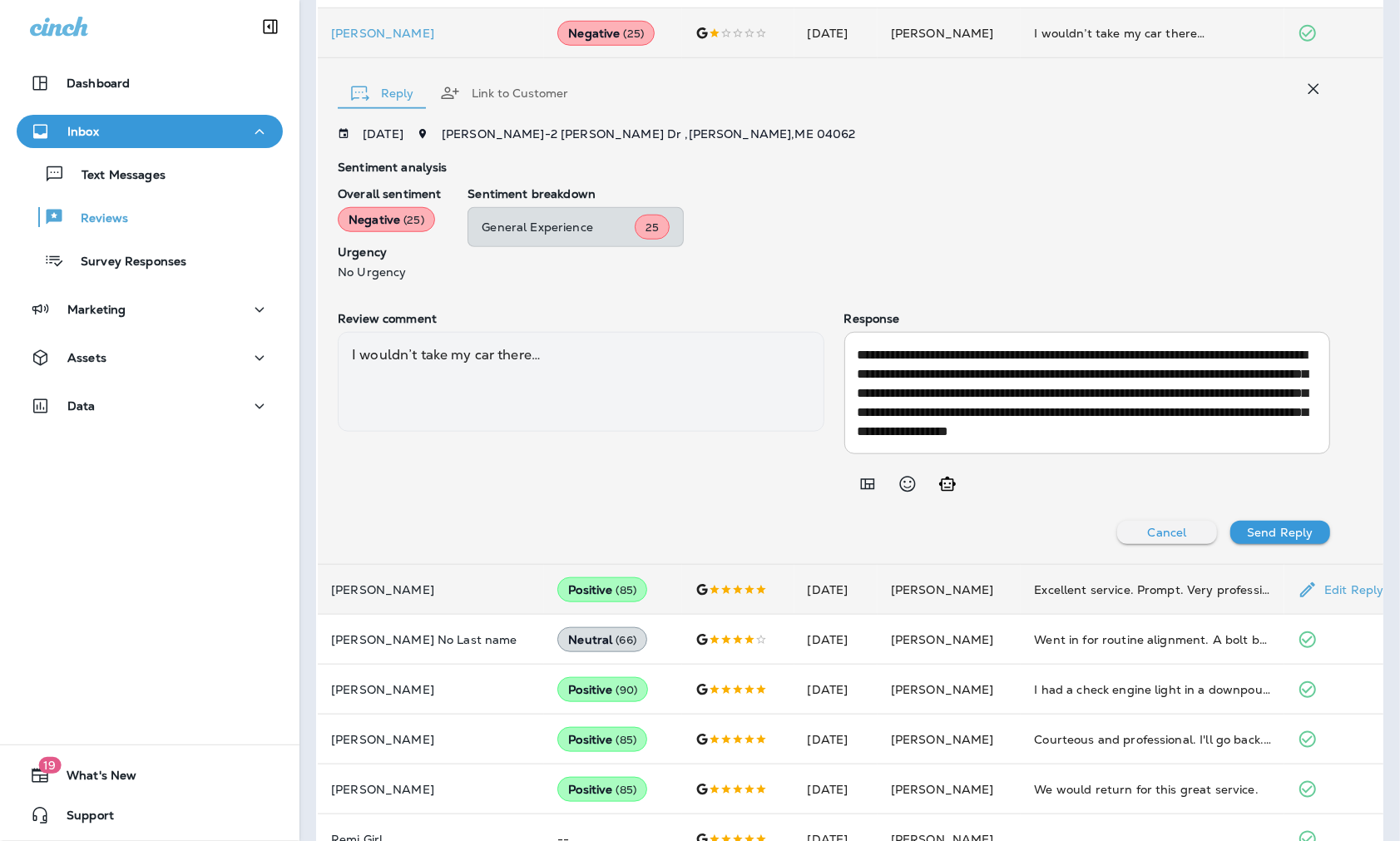
click at [605, 597] on td "Positive ( 85 )" at bounding box center [613, 589] width 137 height 50
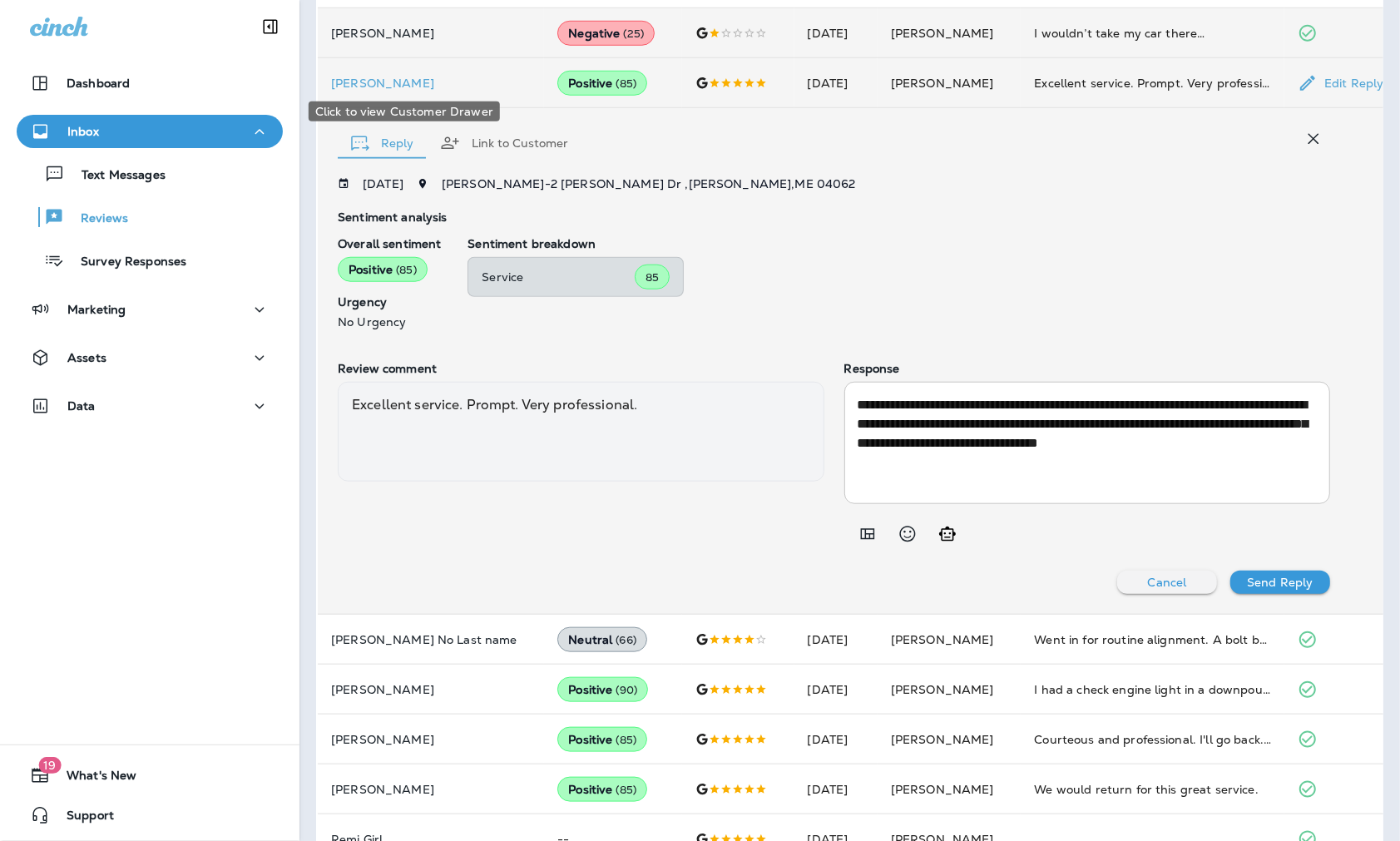
click at [371, 84] on p "[PERSON_NAME]" at bounding box center [431, 83] width 199 height 14
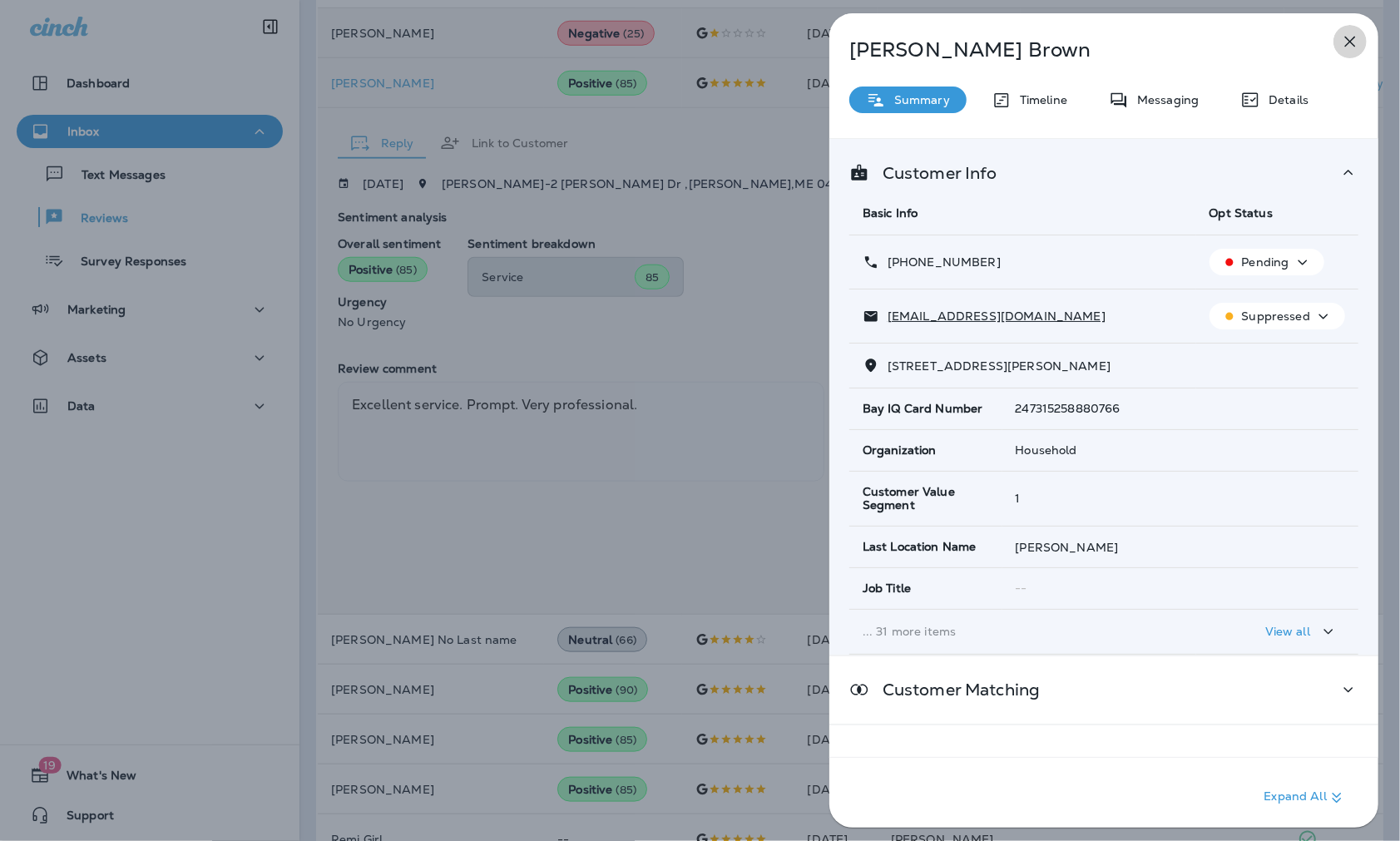
click at [1141, 39] on icon "button" at bounding box center [1350, 41] width 20 height 20
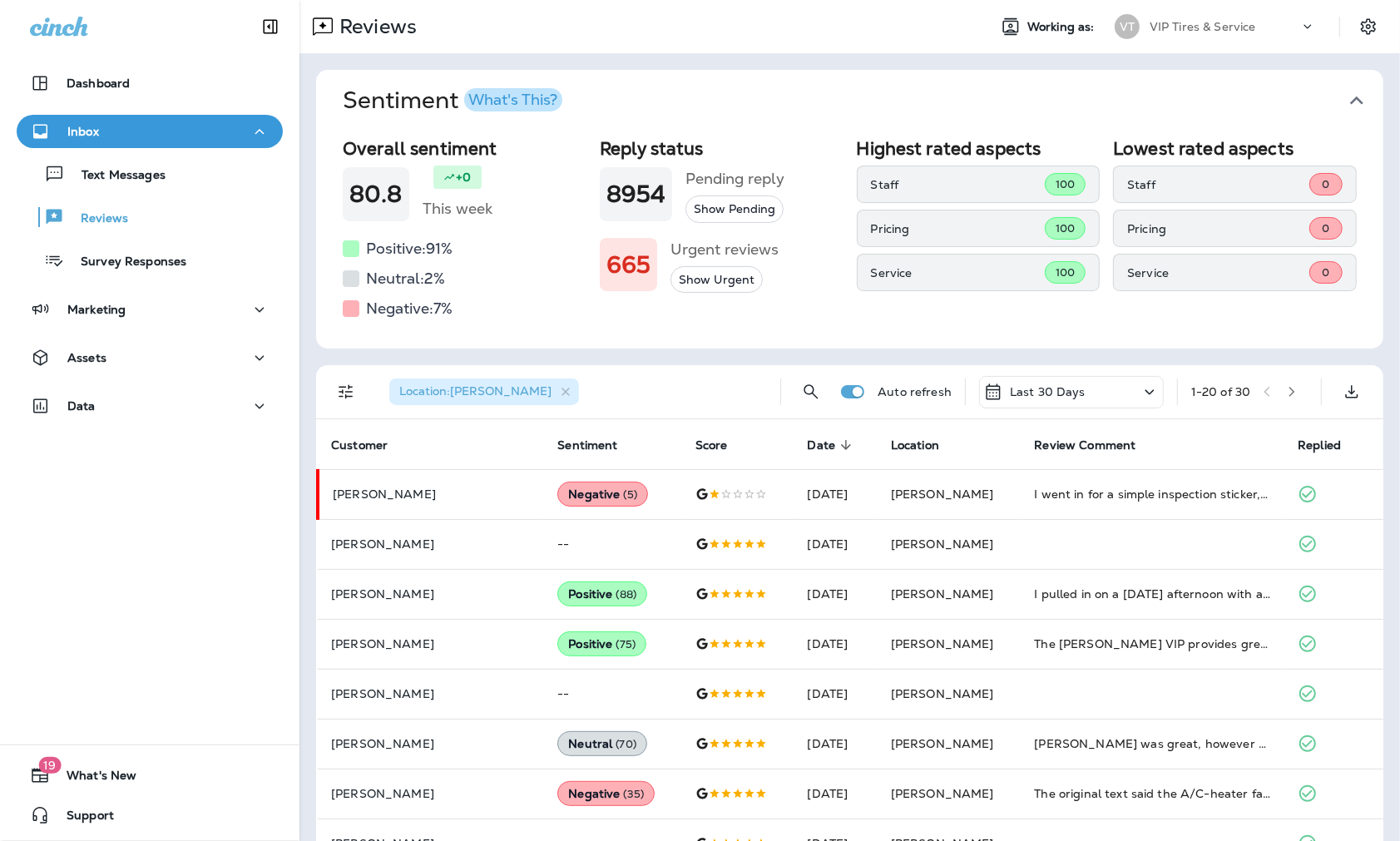
scroll to position [185, 0]
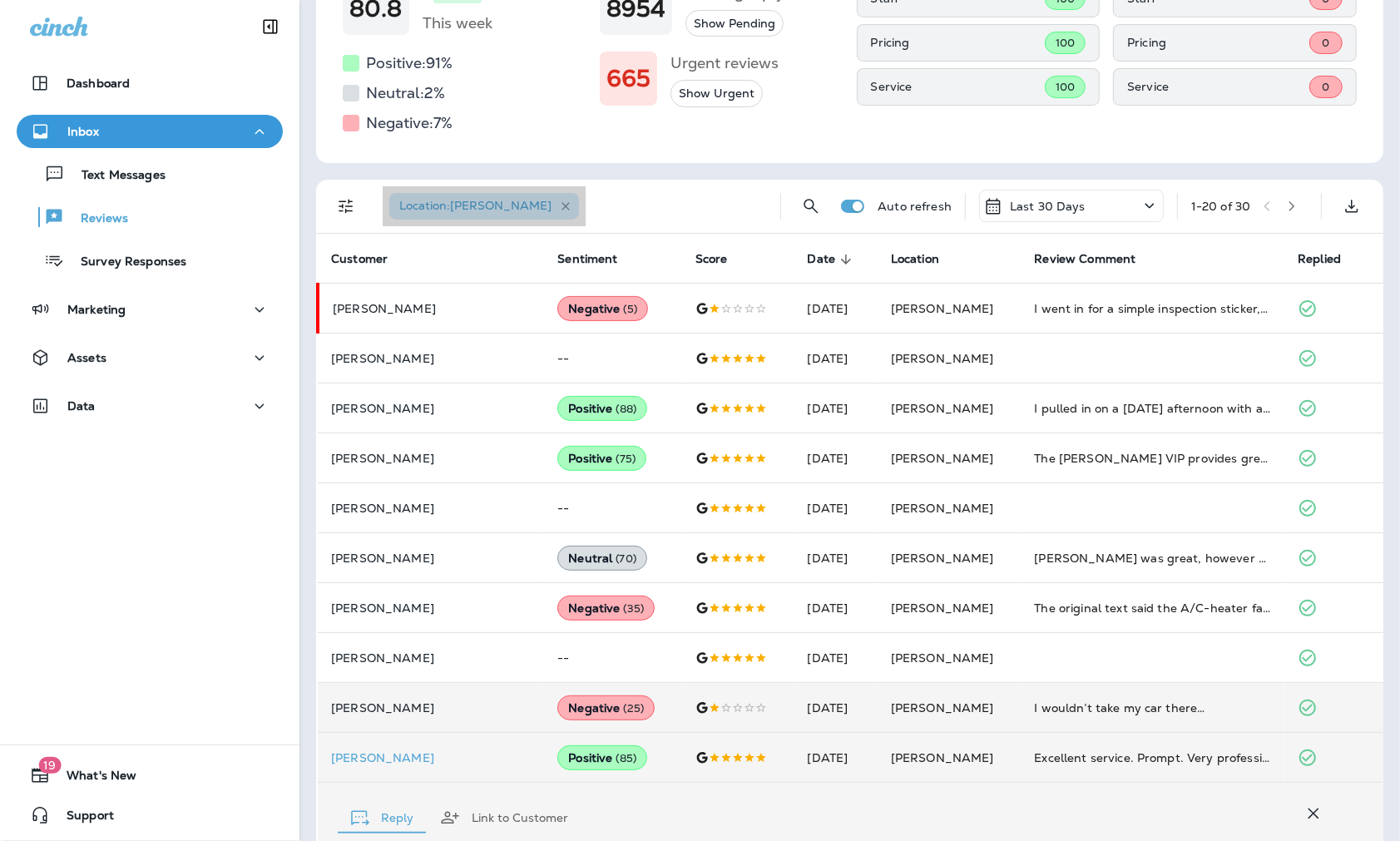
click at [559, 203] on icon "button" at bounding box center [566, 206] width 14 height 14
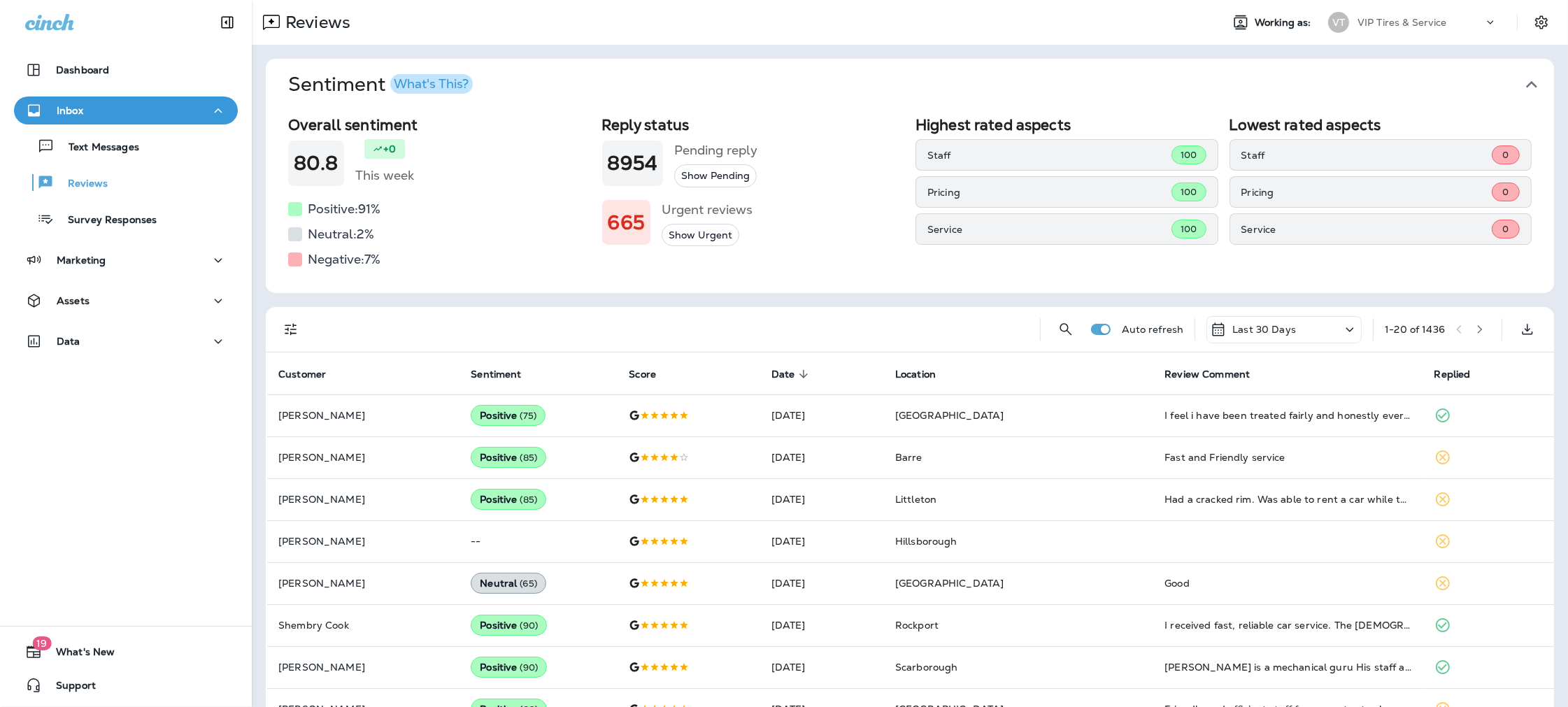
click at [959, 325] on div "Last 30 Days" at bounding box center [1284, 329] width 155 height 27
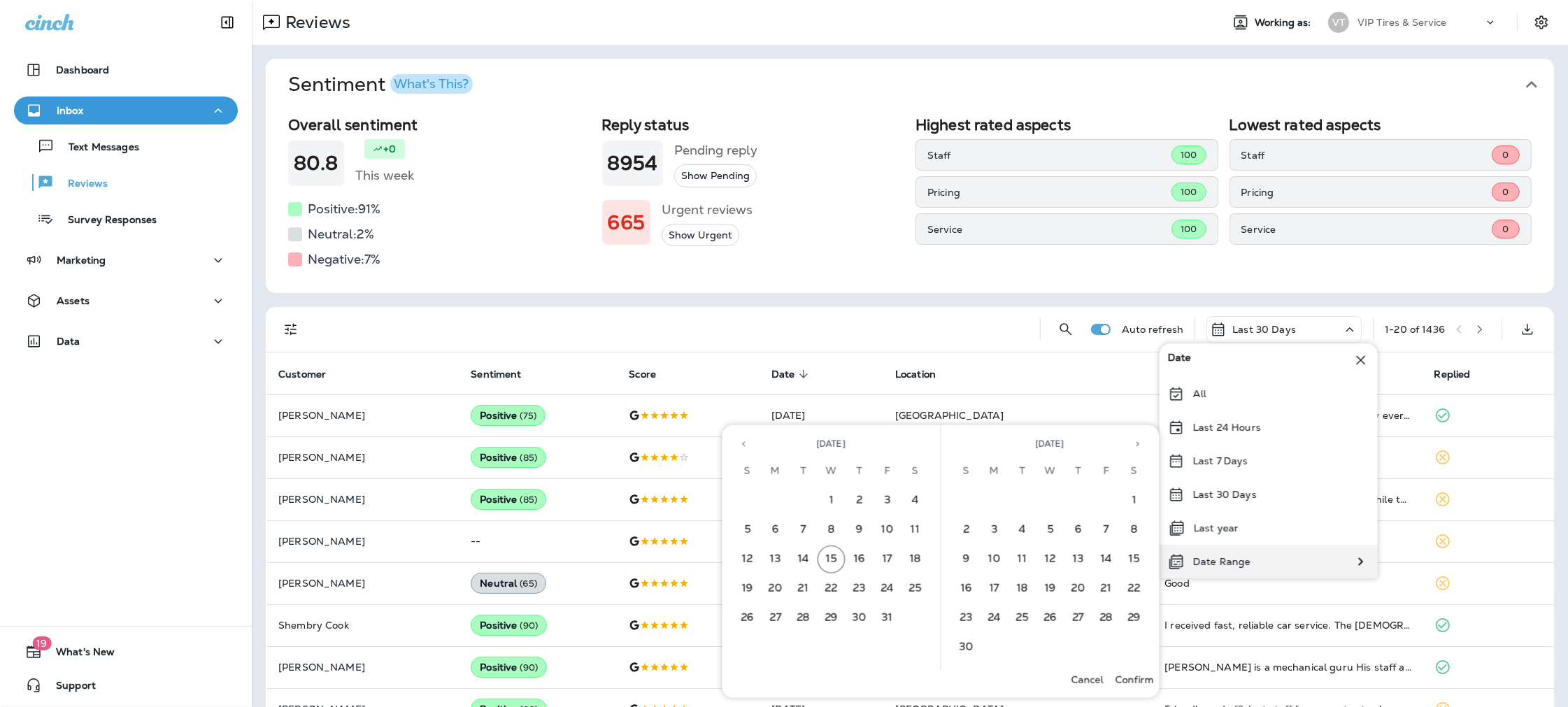
click at [959, 562] on p "Date Range" at bounding box center [1222, 562] width 57 height 11
click at [745, 436] on button "Previous month" at bounding box center [744, 444] width 21 height 21
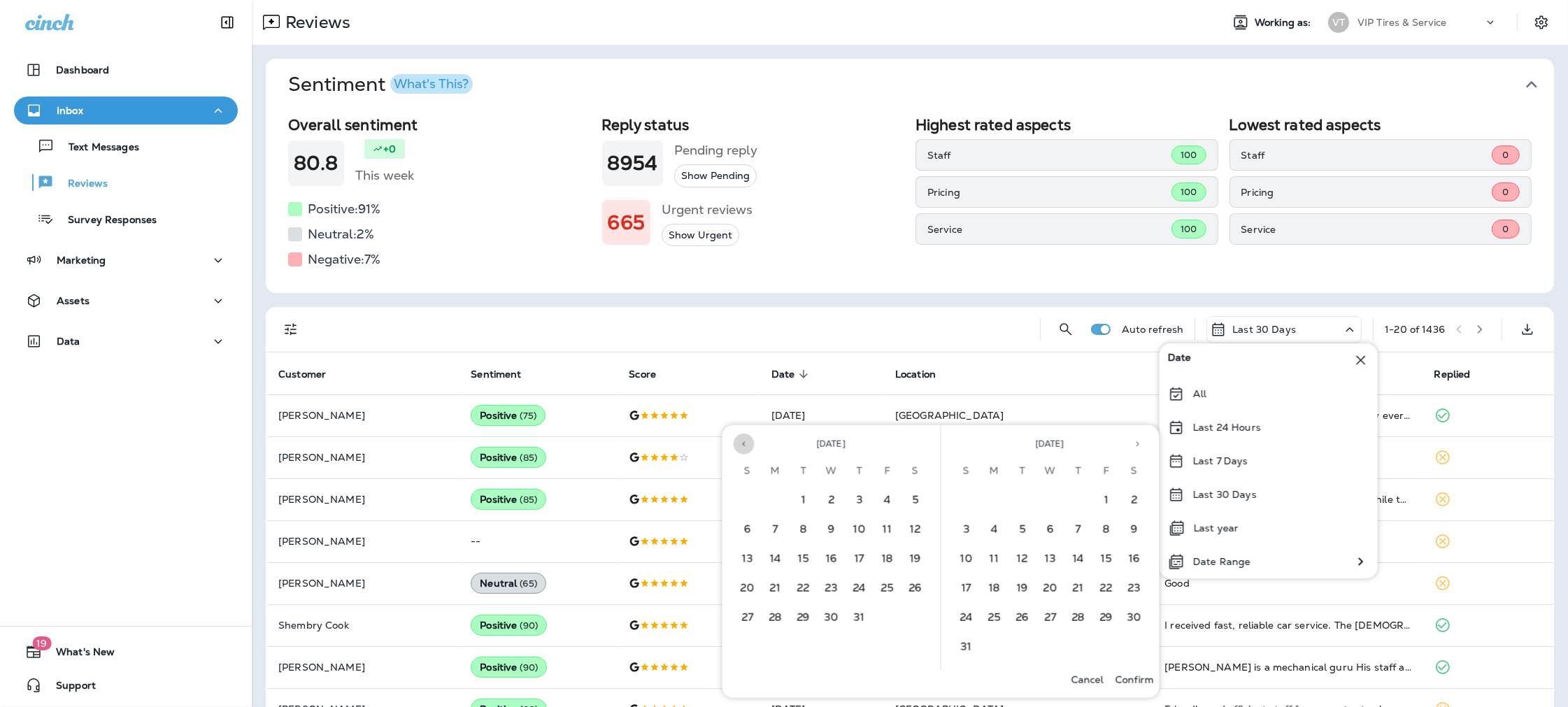
click at [745, 436] on button "Previous month" at bounding box center [744, 444] width 21 height 21
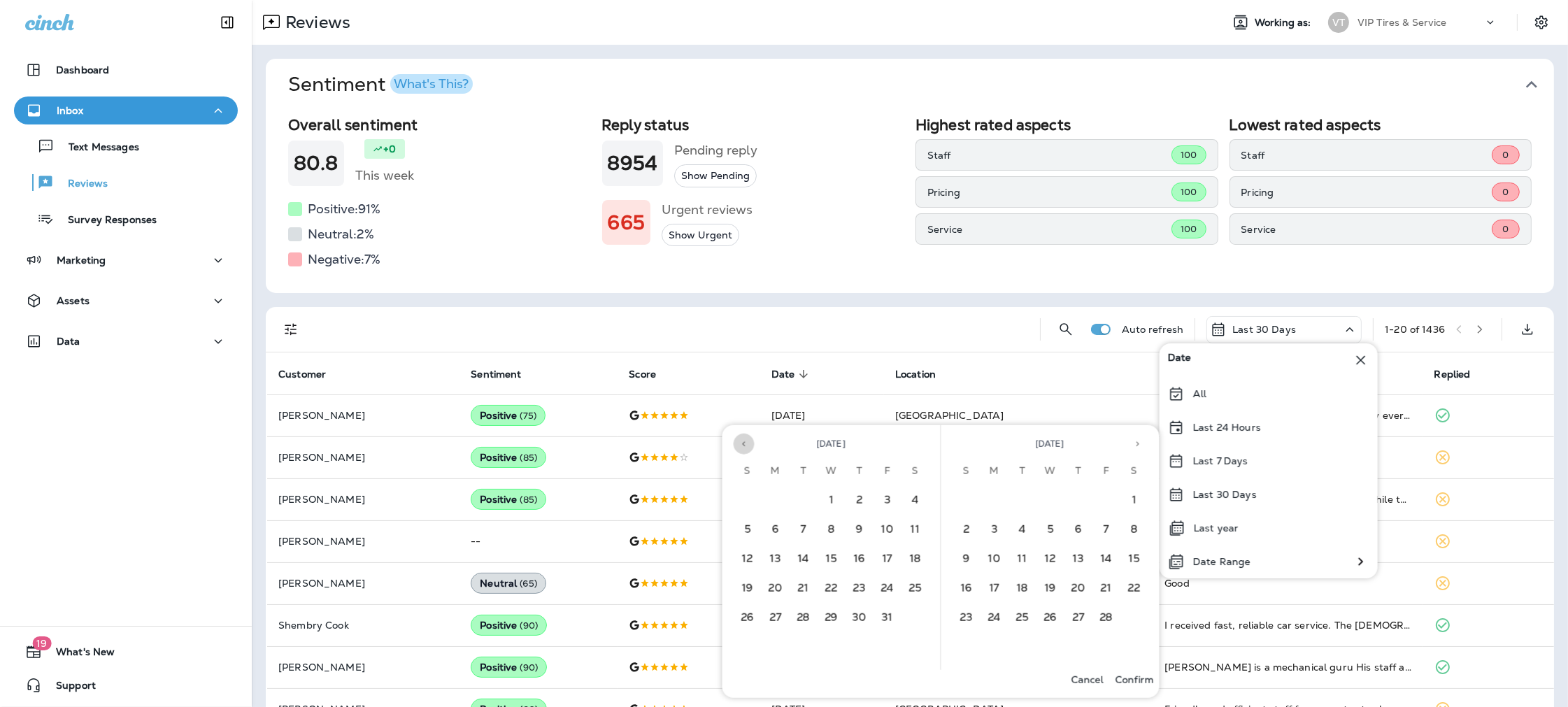
click at [745, 439] on icon "Previous month" at bounding box center [744, 444] width 10 height 10
click at [743, 440] on icon "Previous month" at bounding box center [744, 444] width 10 height 10
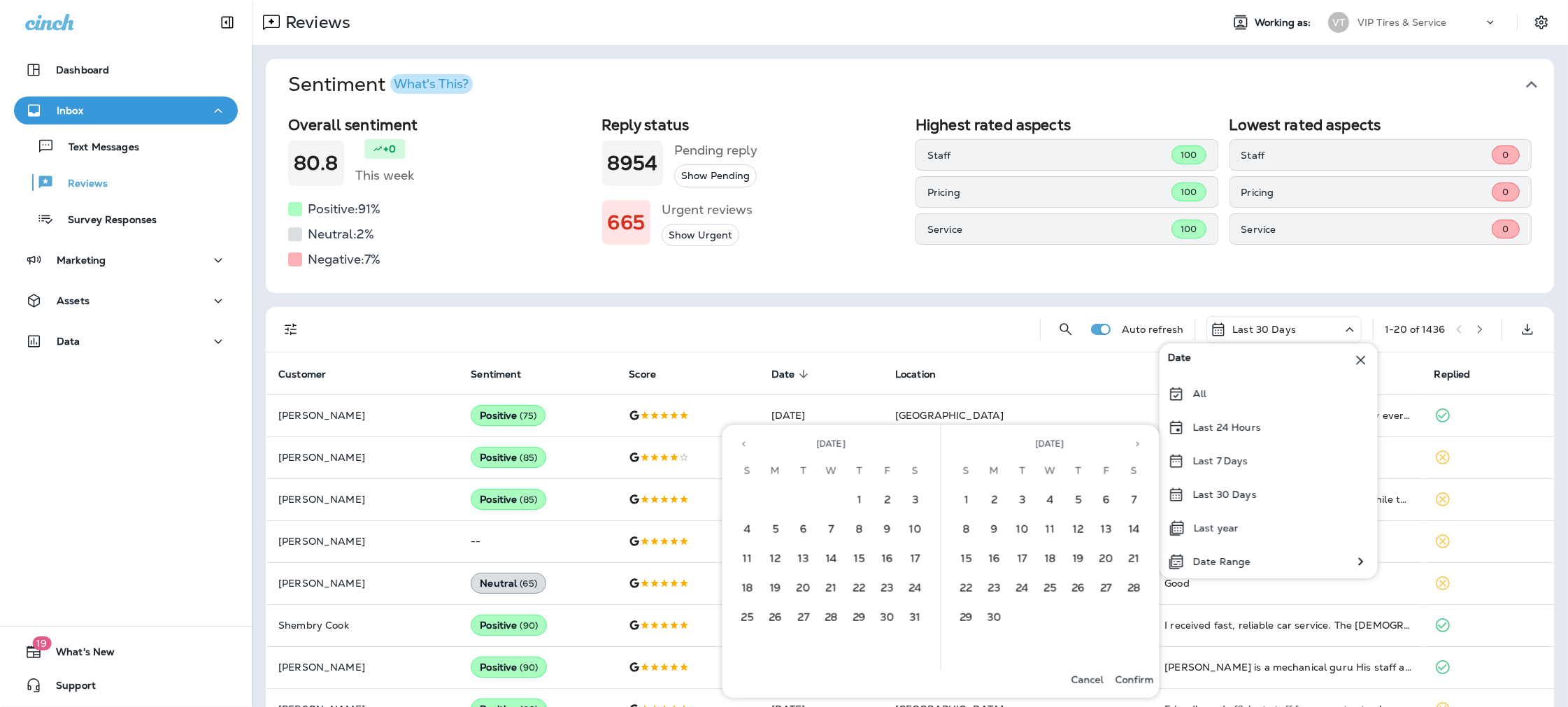
click at [959, 443] on icon "Next month" at bounding box center [1138, 443] width 2 height 5
click at [959, 497] on button "1" at bounding box center [1023, 501] width 28 height 28
click at [959, 442] on icon "Next month" at bounding box center [1138, 444] width 10 height 10
click at [959, 562] on button "15" at bounding box center [1106, 559] width 28 height 28
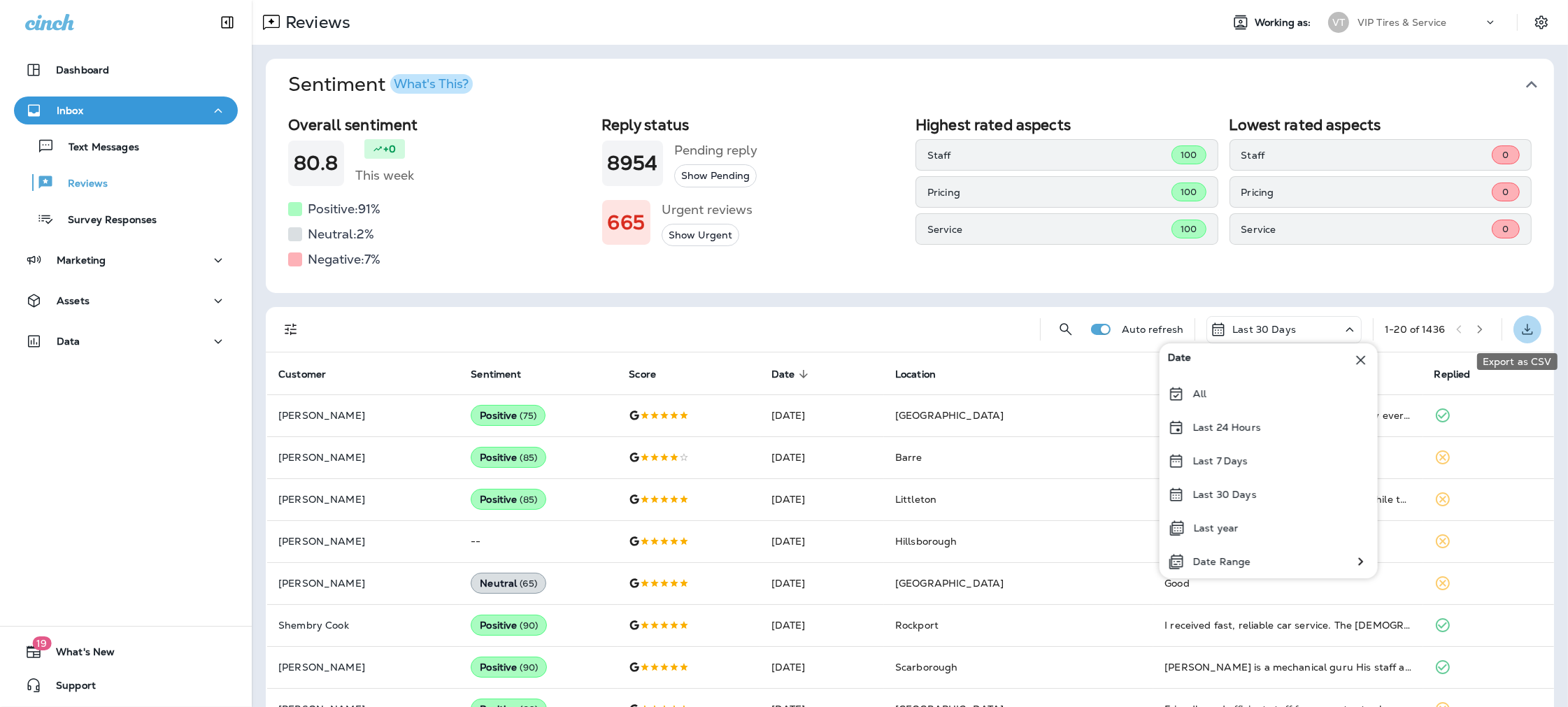
click at [959, 324] on icon "Export as CSV" at bounding box center [1527, 329] width 16 height 16
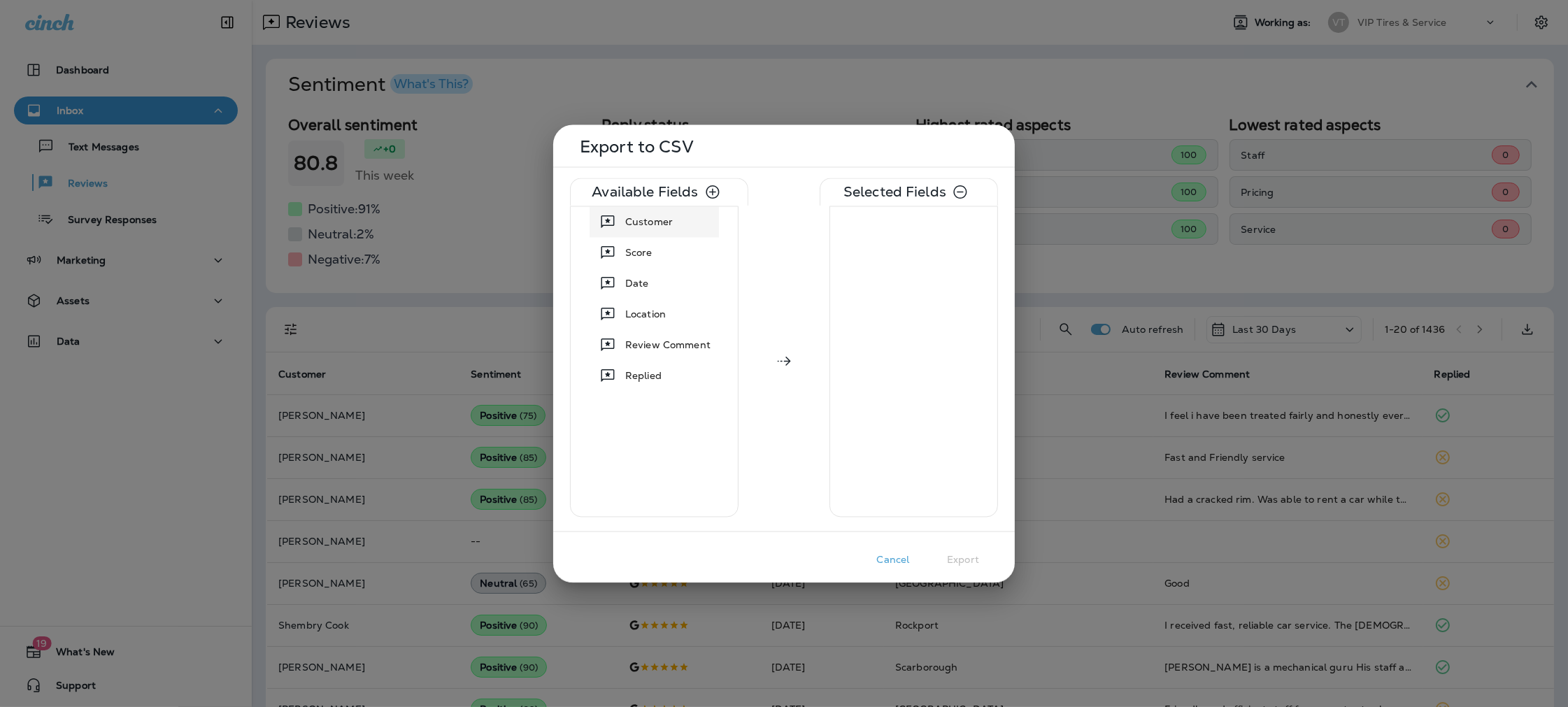
click at [652, 217] on span "Customer" at bounding box center [649, 221] width 48 height 14
click at [637, 224] on span "Score" at bounding box center [638, 221] width 27 height 14
click at [637, 224] on span "Date" at bounding box center [637, 221] width 24 height 14
click at [637, 224] on span "Location" at bounding box center [645, 221] width 40 height 14
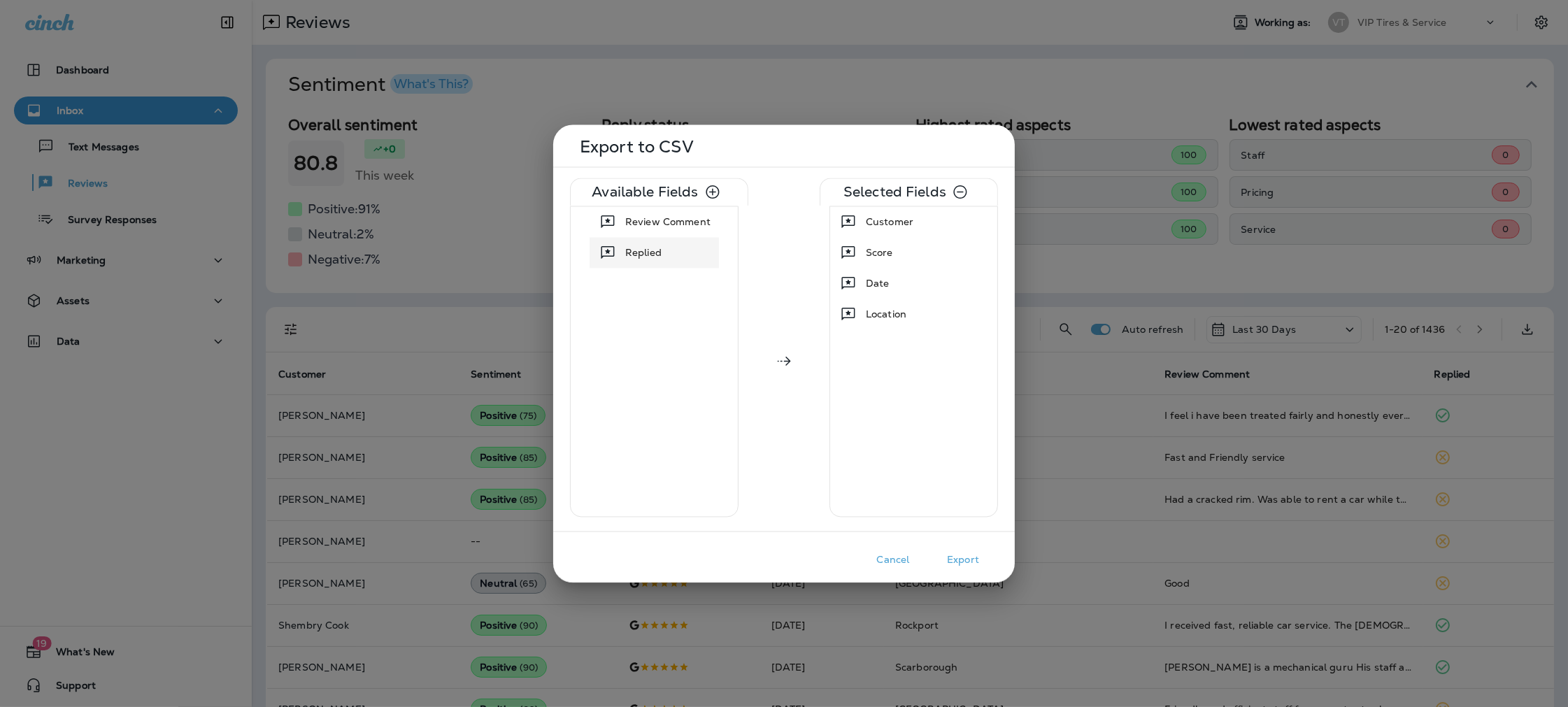
click at [633, 224] on span "Review Comment" at bounding box center [668, 221] width 85 height 14
click at [877, 253] on span "Score" at bounding box center [879, 252] width 27 height 14
click at [959, 553] on button "Export" at bounding box center [963, 559] width 70 height 21
